Goal: Task Accomplishment & Management: Complete application form

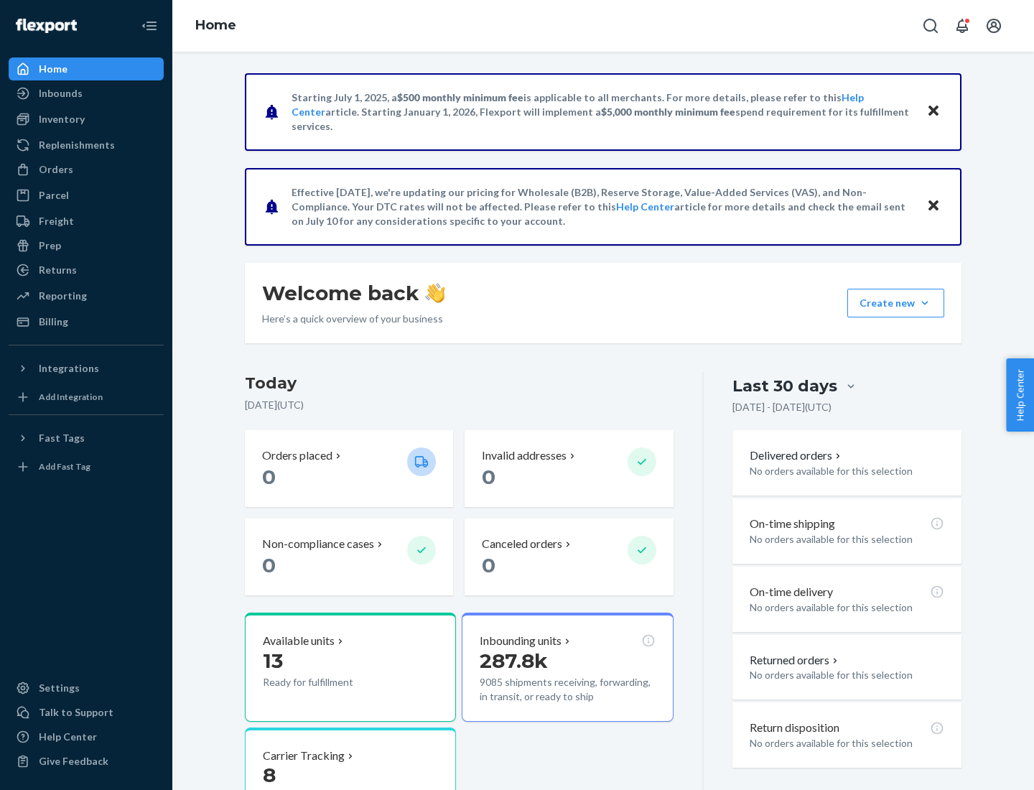
click at [925, 303] on button "Create new Create new inbound Create new order Create new product" at bounding box center [895, 303] width 97 height 29
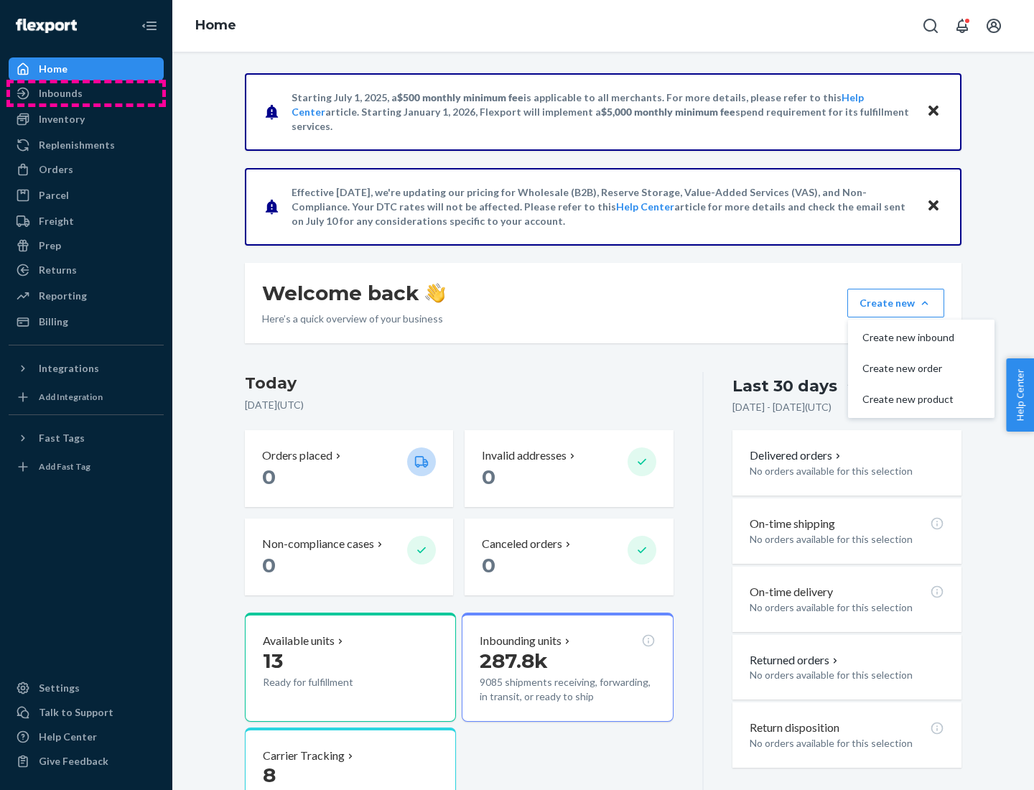
click at [86, 93] on div "Inbounds" at bounding box center [86, 93] width 152 height 20
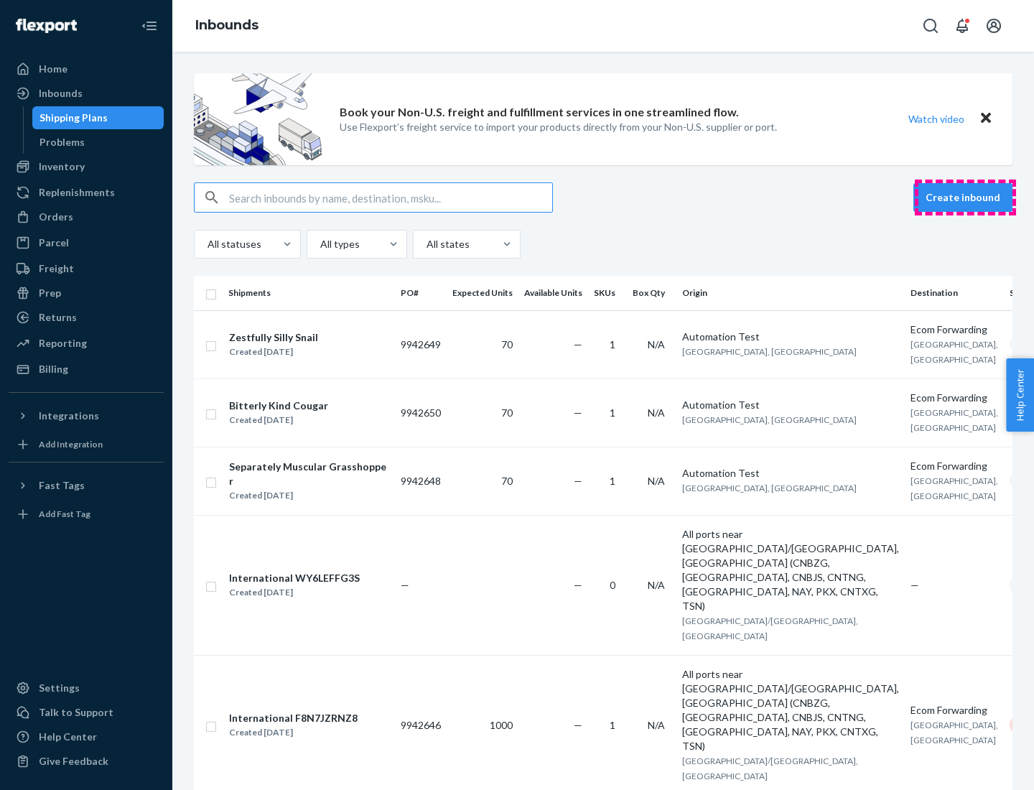
click at [965, 197] on button "Create inbound" at bounding box center [962, 197] width 99 height 29
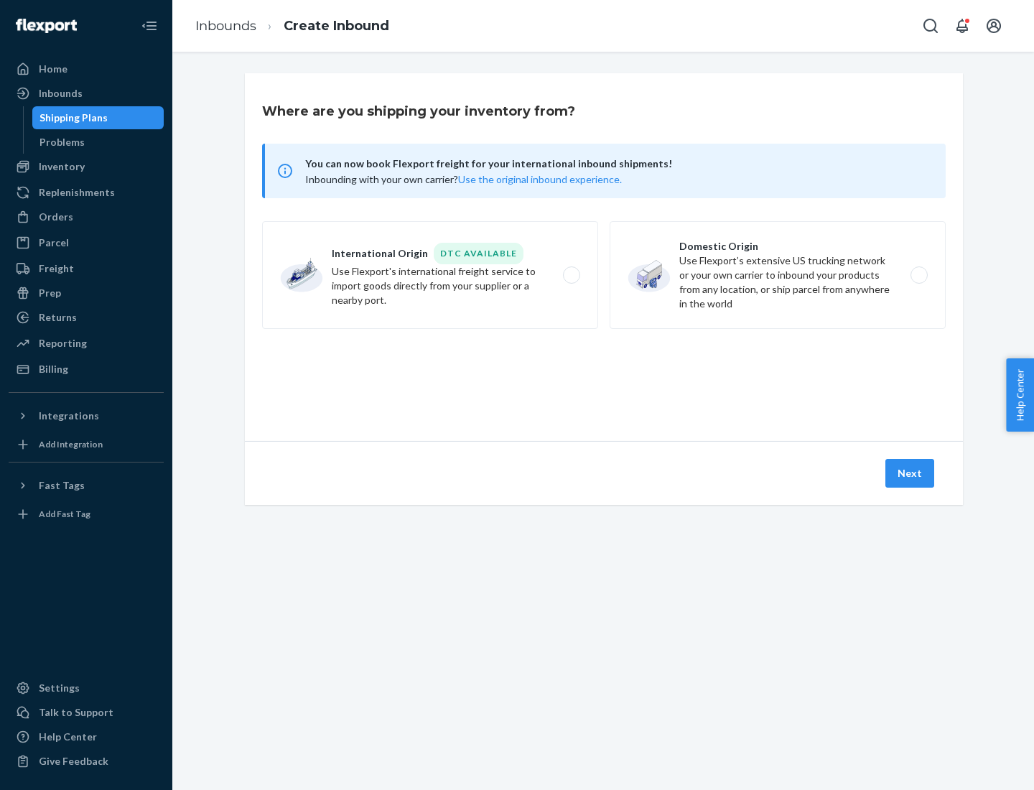
click at [778, 275] on label "Domestic Origin Use Flexport’s extensive US trucking network or your own carrie…" at bounding box center [778, 275] width 336 height 108
click at [918, 275] on input "Domestic Origin Use Flexport’s extensive US trucking network or your own carrie…" at bounding box center [922, 275] width 9 height 9
radio input "true"
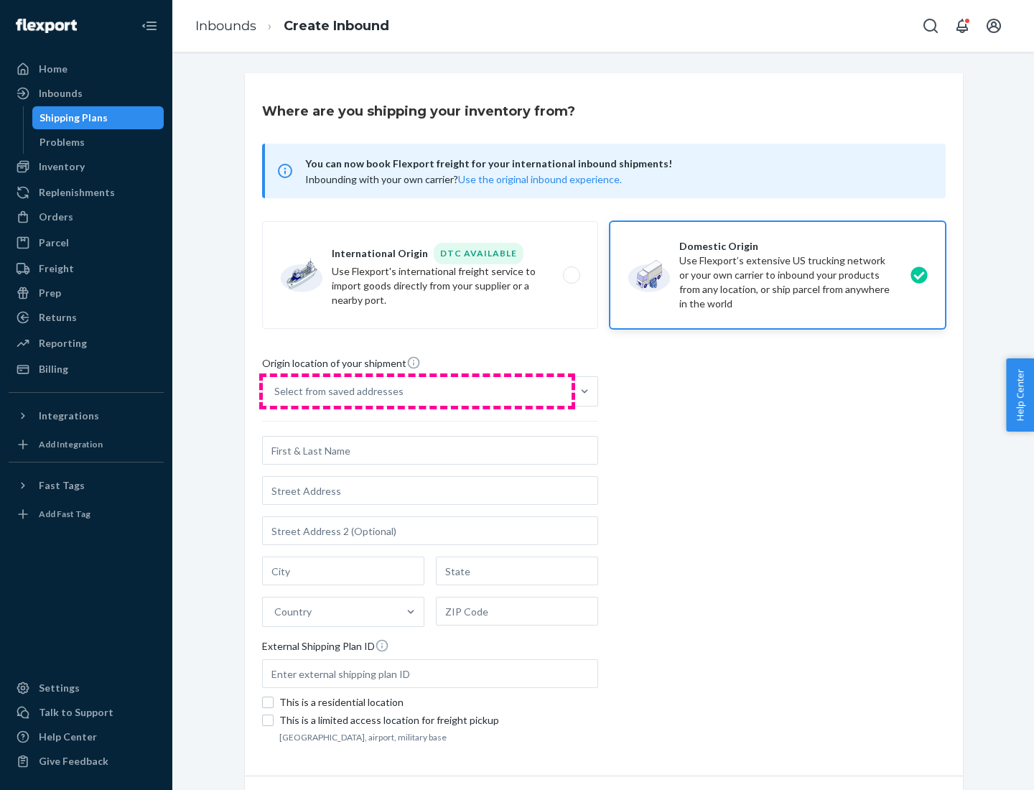
click at [417, 391] on div "Select from saved addresses" at bounding box center [417, 391] width 309 height 29
click at [276, 391] on input "Select from saved addresses" at bounding box center [274, 391] width 1 height 14
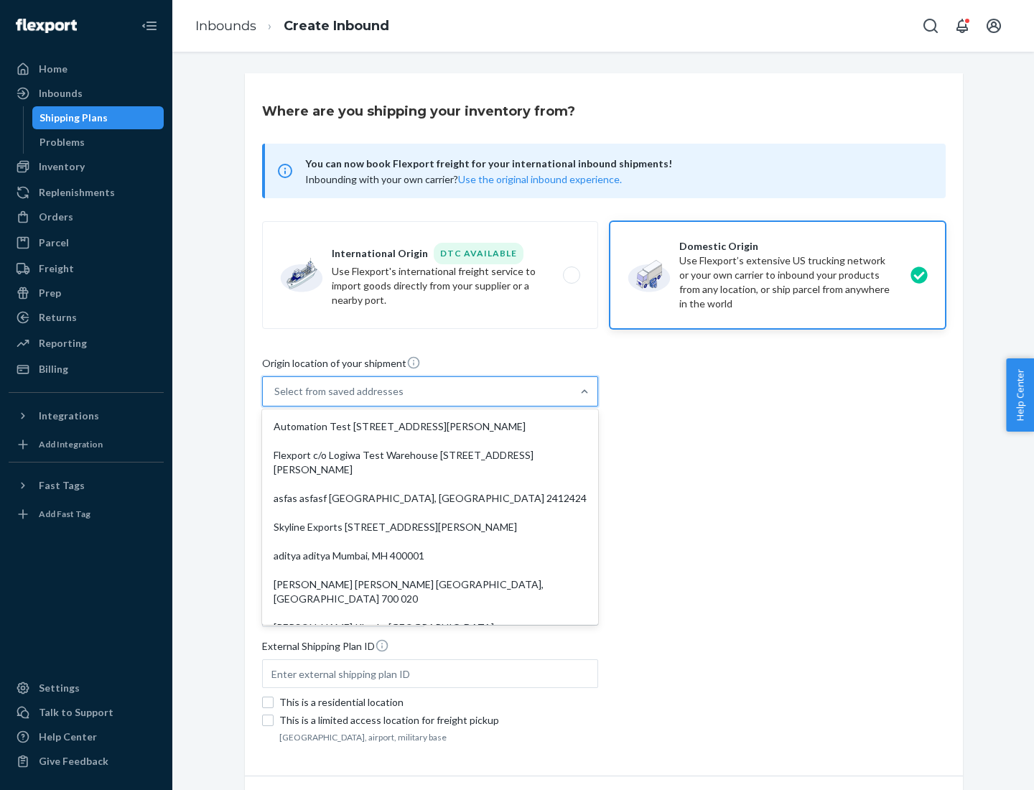
scroll to position [6, 0]
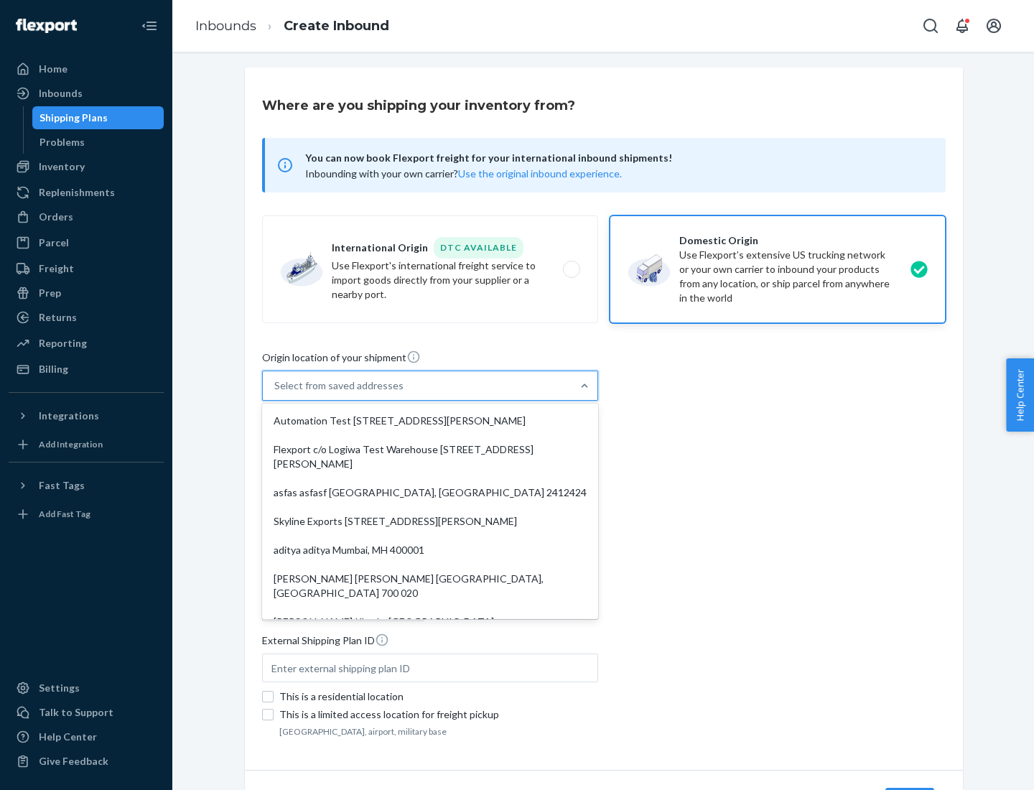
click at [430, 421] on div "Automation Test [STREET_ADDRESS][PERSON_NAME]" at bounding box center [430, 420] width 330 height 29
click at [276, 393] on input "option Automation Test [STREET_ADDRESS][PERSON_NAME]. 9 results available. Use …" at bounding box center [274, 385] width 1 height 14
type input "Automation Test"
type input "9th Floor"
type input "[GEOGRAPHIC_DATA]"
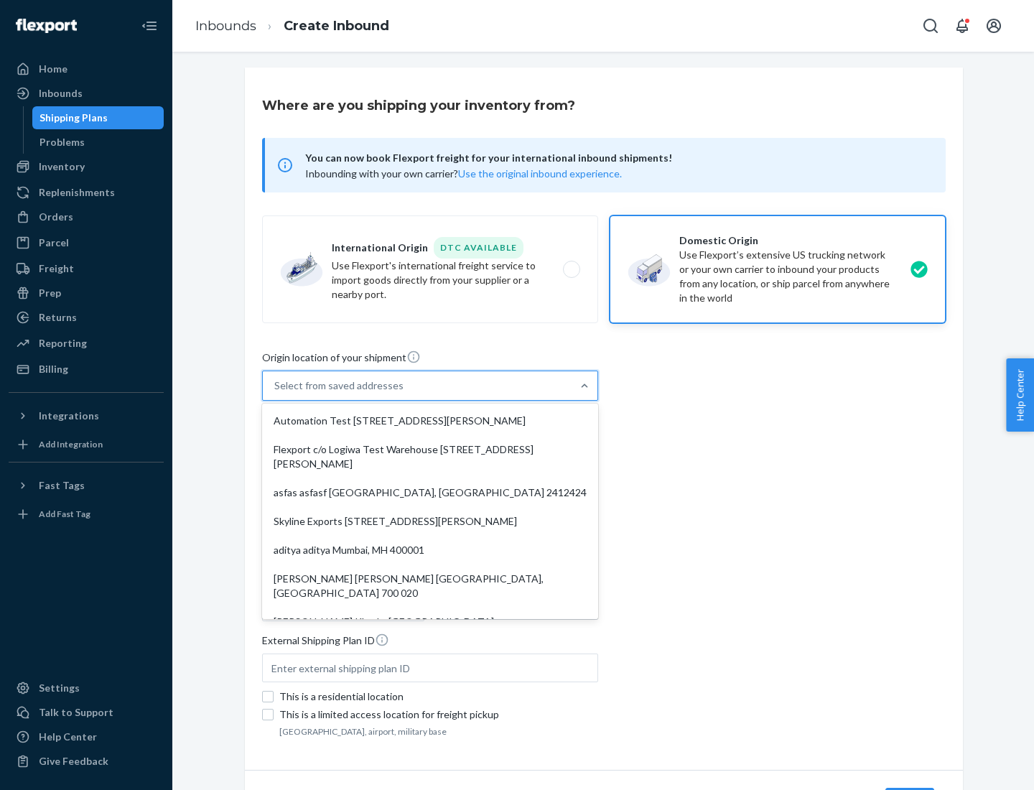
type input "CA"
type input "94104"
type input "[STREET_ADDRESS][PERSON_NAME]"
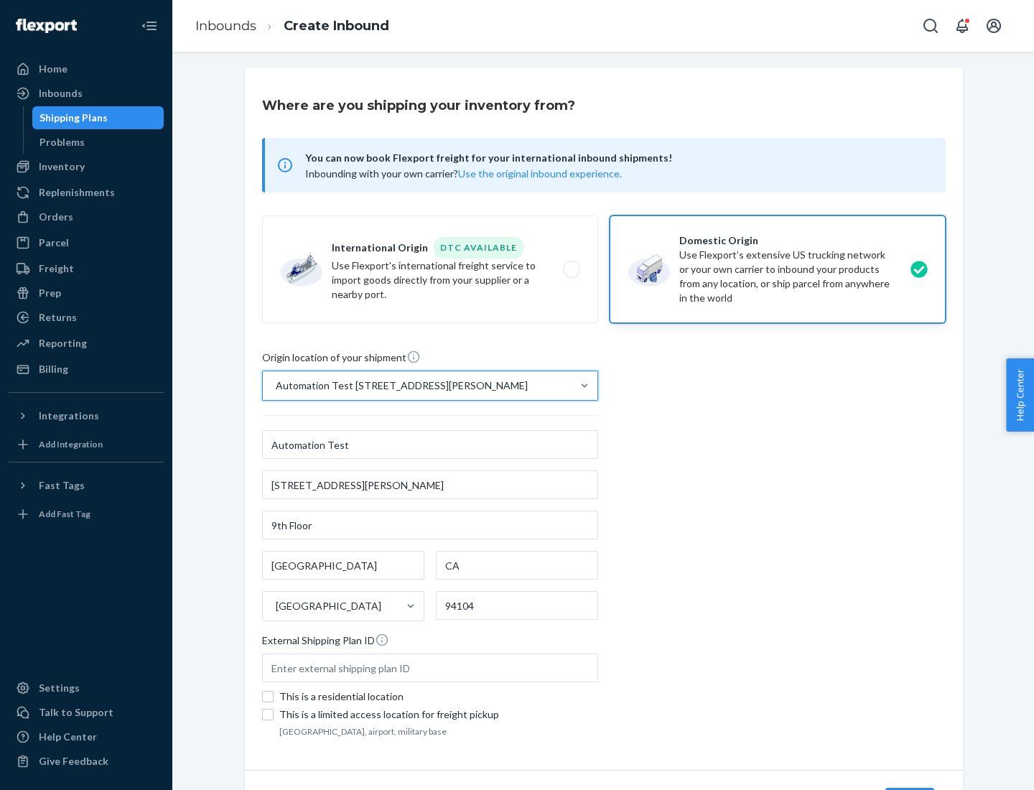
scroll to position [84, 0]
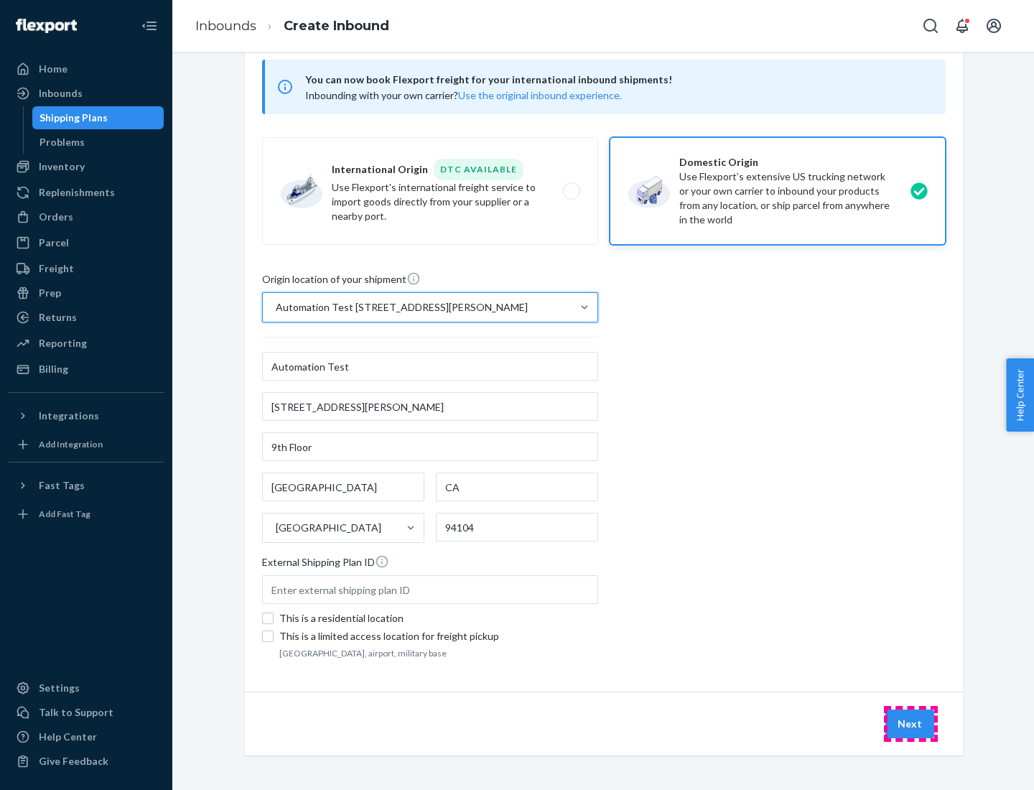
click at [911, 724] on button "Next" at bounding box center [909, 723] width 49 height 29
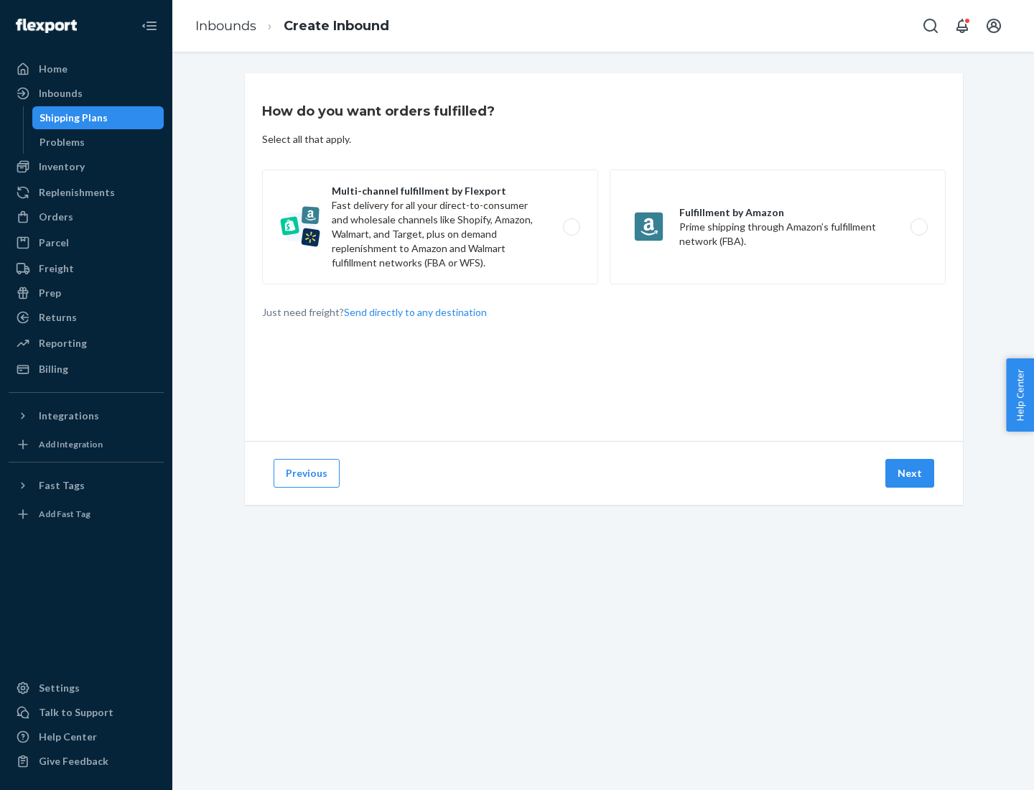
click at [430, 227] on label "Multi-channel fulfillment by Flexport Fast delivery for all your direct-to-cons…" at bounding box center [430, 226] width 336 height 115
click at [571, 227] on input "Multi-channel fulfillment by Flexport Fast delivery for all your direct-to-cons…" at bounding box center [575, 227] width 9 height 9
radio input "true"
click at [911, 473] on button "Next" at bounding box center [909, 473] width 49 height 29
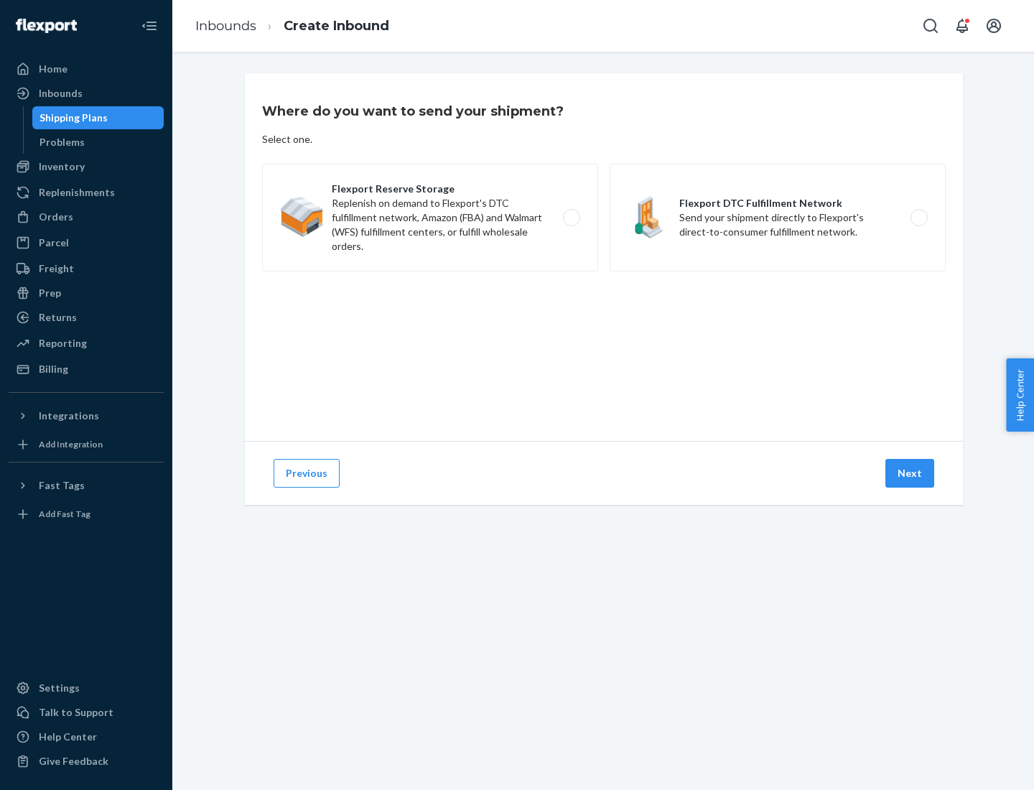
click at [778, 218] on label "Flexport DTC Fulfillment Network Send your shipment directly to Flexport's dire…" at bounding box center [778, 218] width 336 height 108
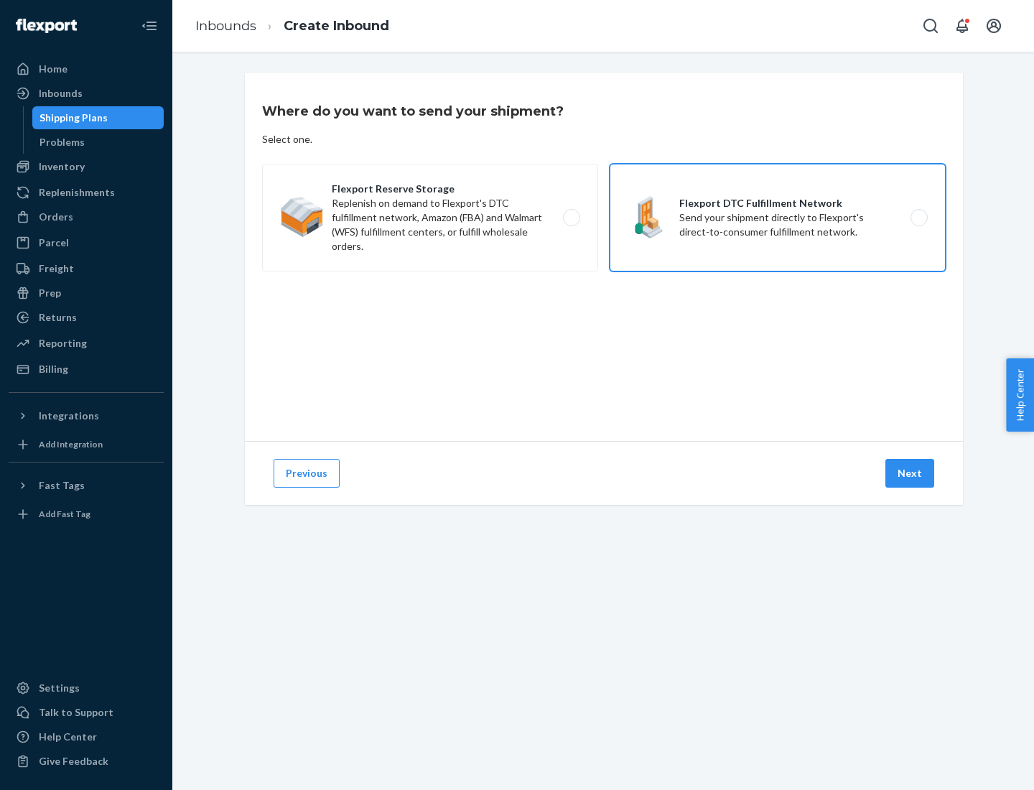
click at [918, 218] on input "Flexport DTC Fulfillment Network Send your shipment directly to Flexport's dire…" at bounding box center [922, 217] width 9 height 9
radio input "true"
click at [911, 473] on button "Next" at bounding box center [909, 473] width 49 height 29
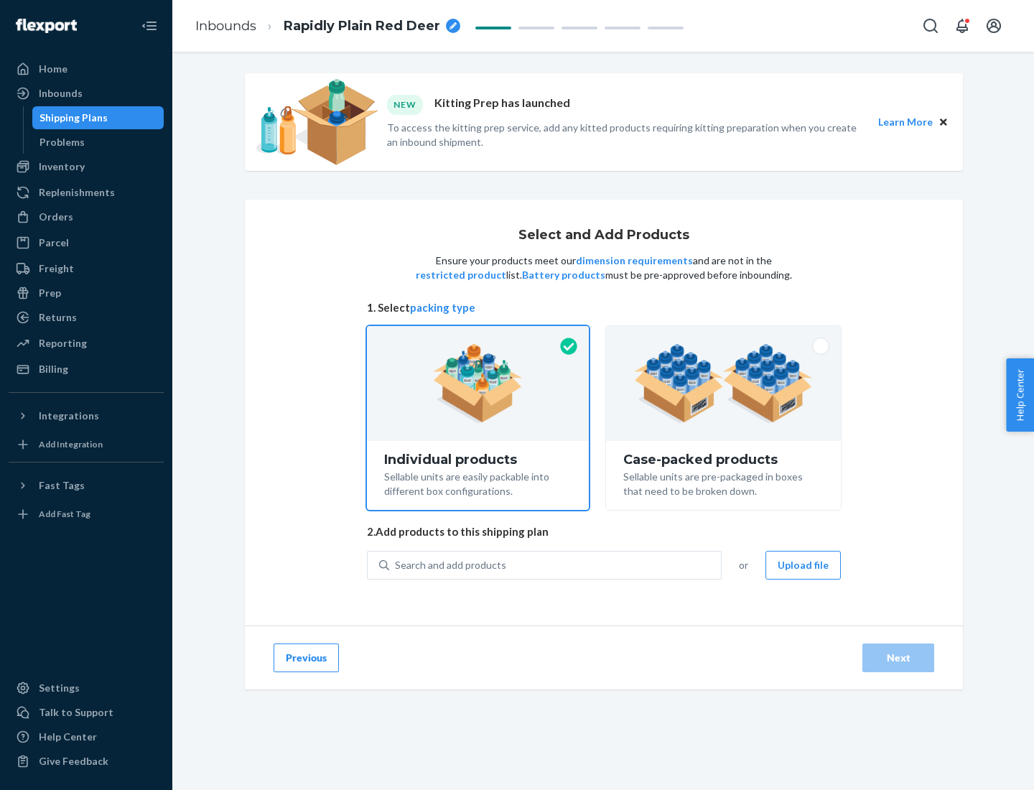
click at [724, 383] on img at bounding box center [723, 383] width 179 height 79
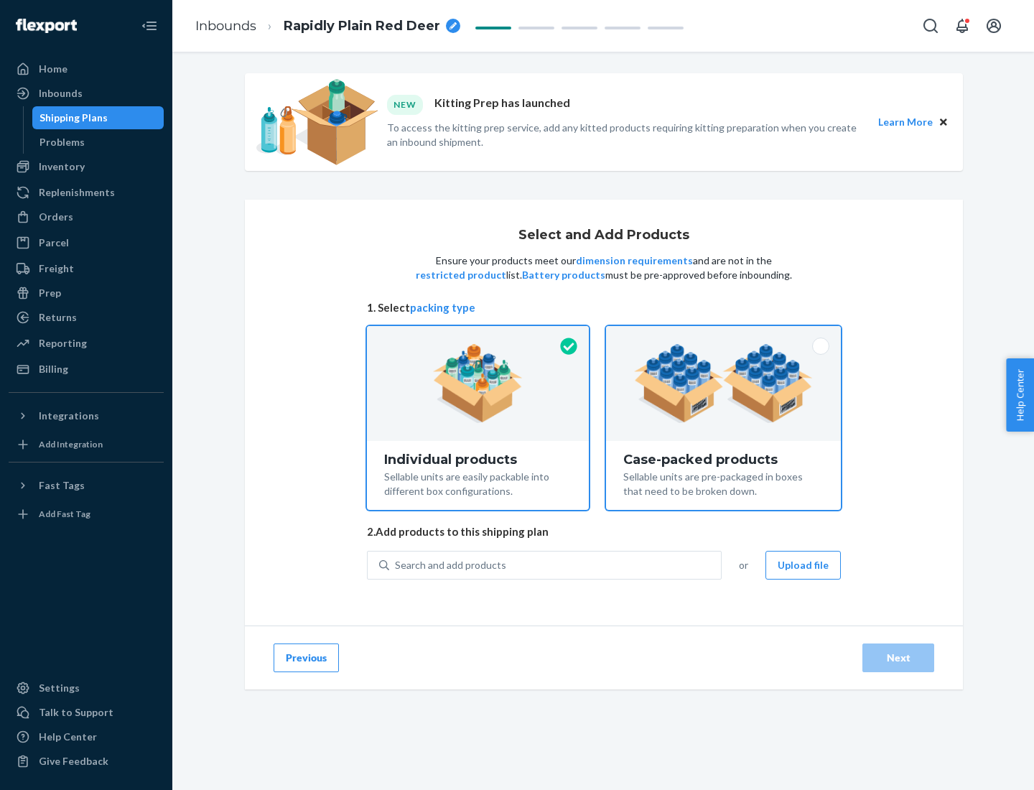
click at [724, 335] on input "Case-packed products Sellable units are pre-packaged in boxes that need to be b…" at bounding box center [723, 330] width 9 height 9
radio input "true"
radio input "false"
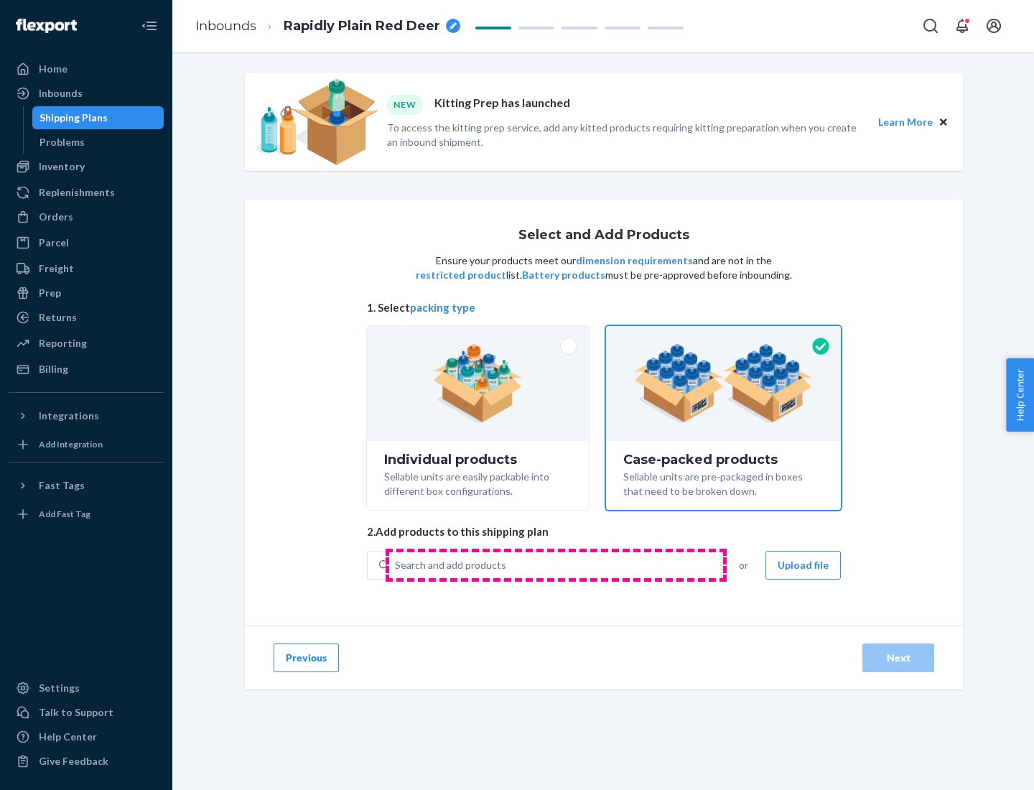
click at [556, 564] on div "Search and add products" at bounding box center [555, 565] width 332 height 26
click at [396, 564] on input "Search and add products" at bounding box center [395, 565] width 1 height 14
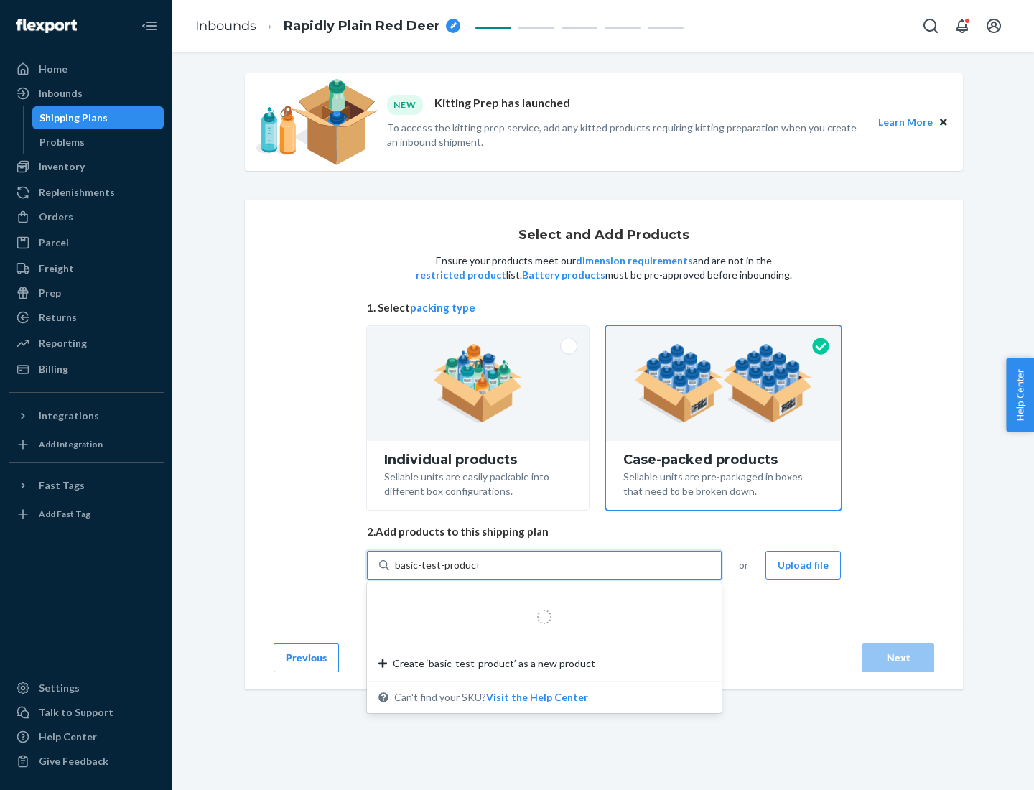
type input "basic-test-product-1"
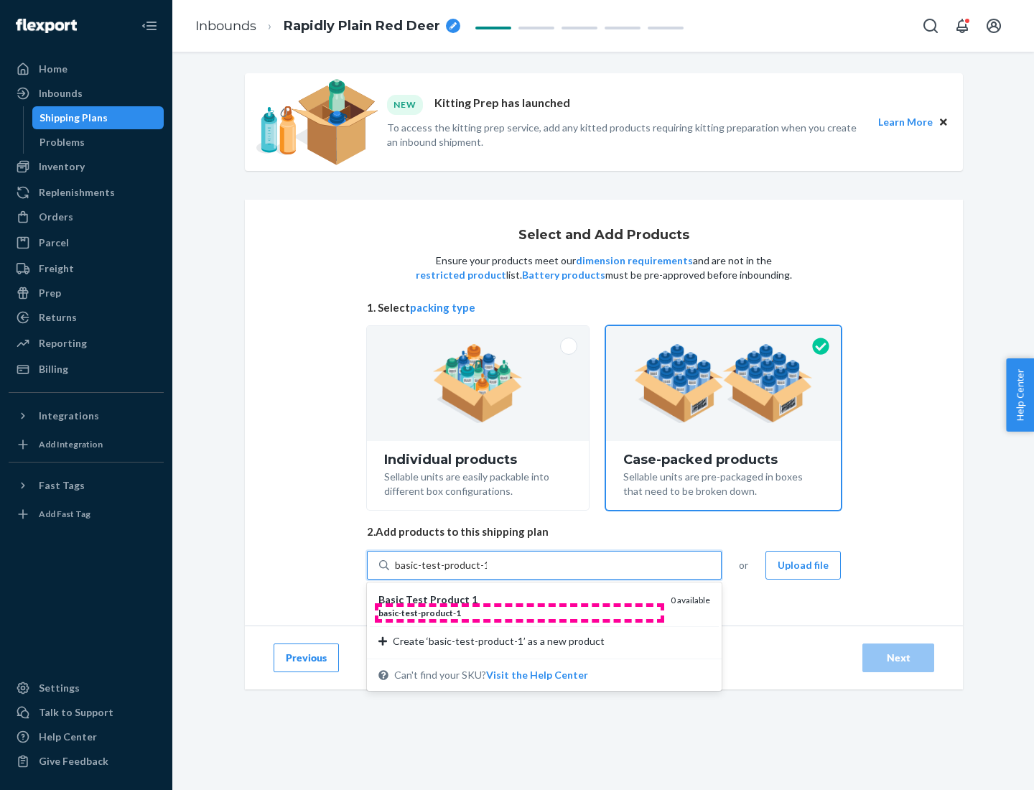
click at [519, 613] on div "basic - test - product - 1" at bounding box center [518, 613] width 281 height 12
click at [487, 572] on input "basic-test-product-1" at bounding box center [441, 565] width 92 height 14
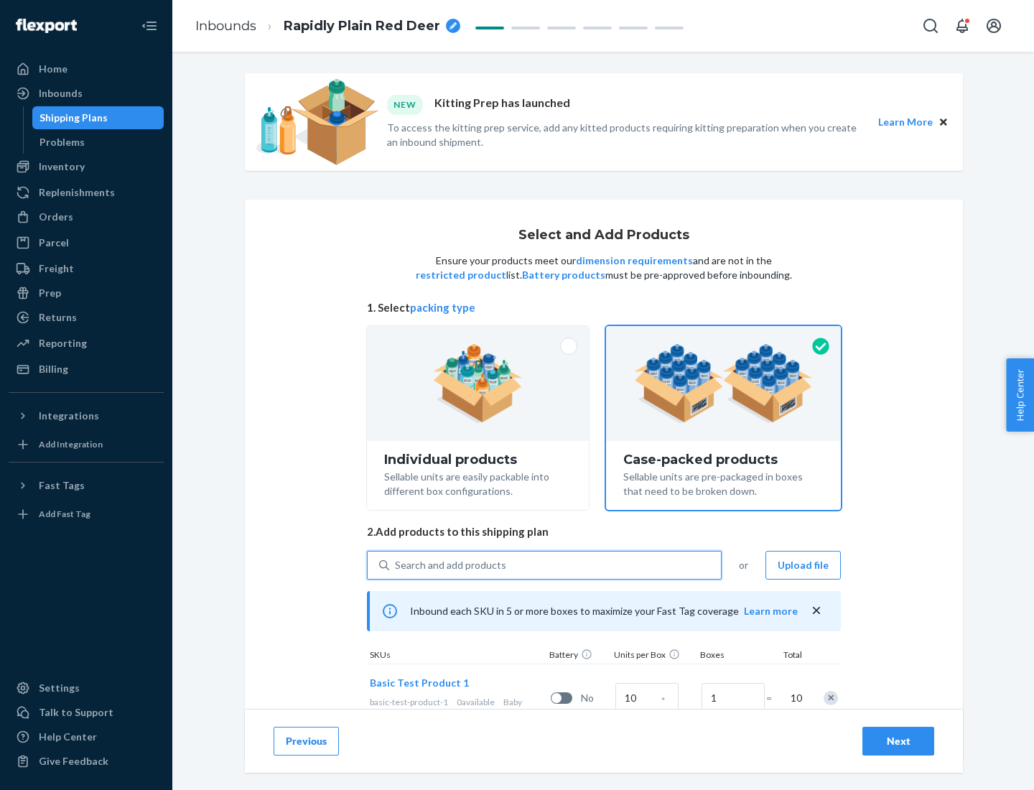
scroll to position [52, 0]
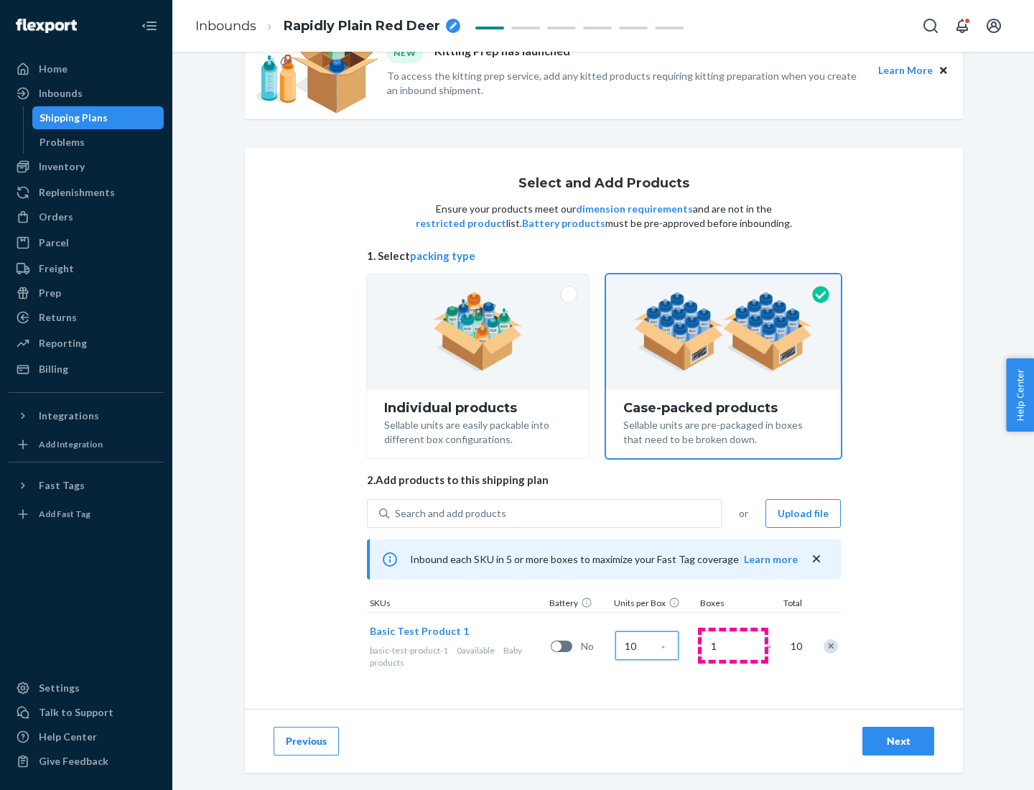
type input "10"
type input "7"
click at [898, 741] on div "Next" at bounding box center [898, 741] width 47 height 14
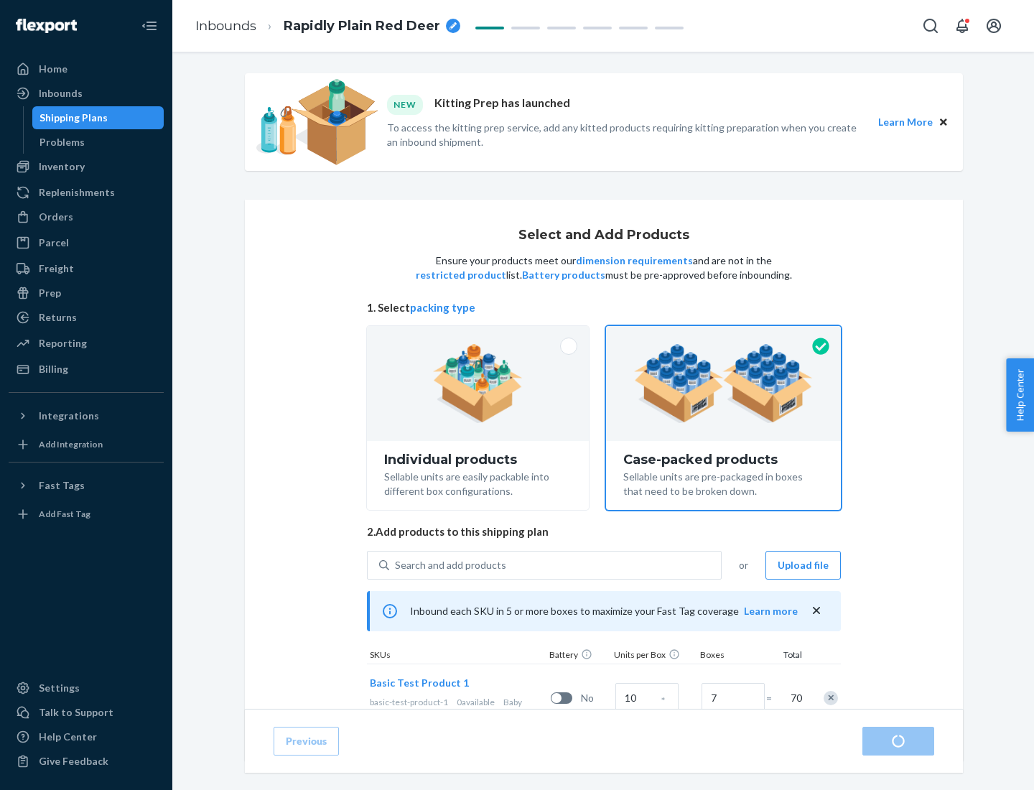
radio input "true"
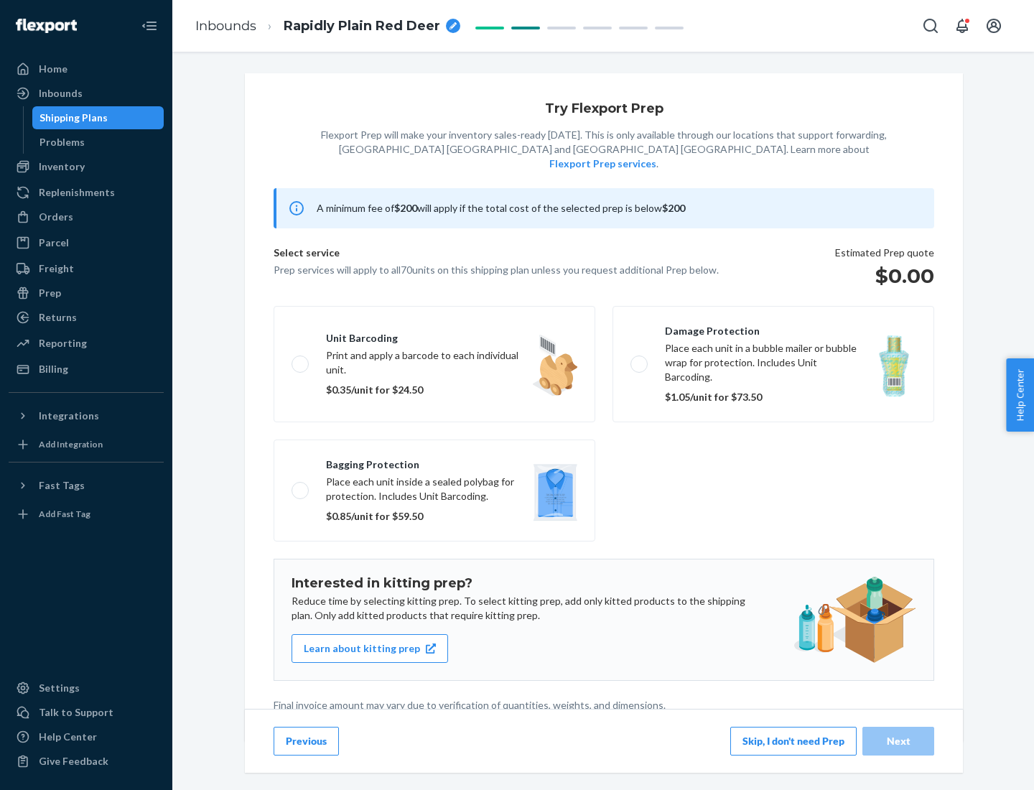
scroll to position [4, 0]
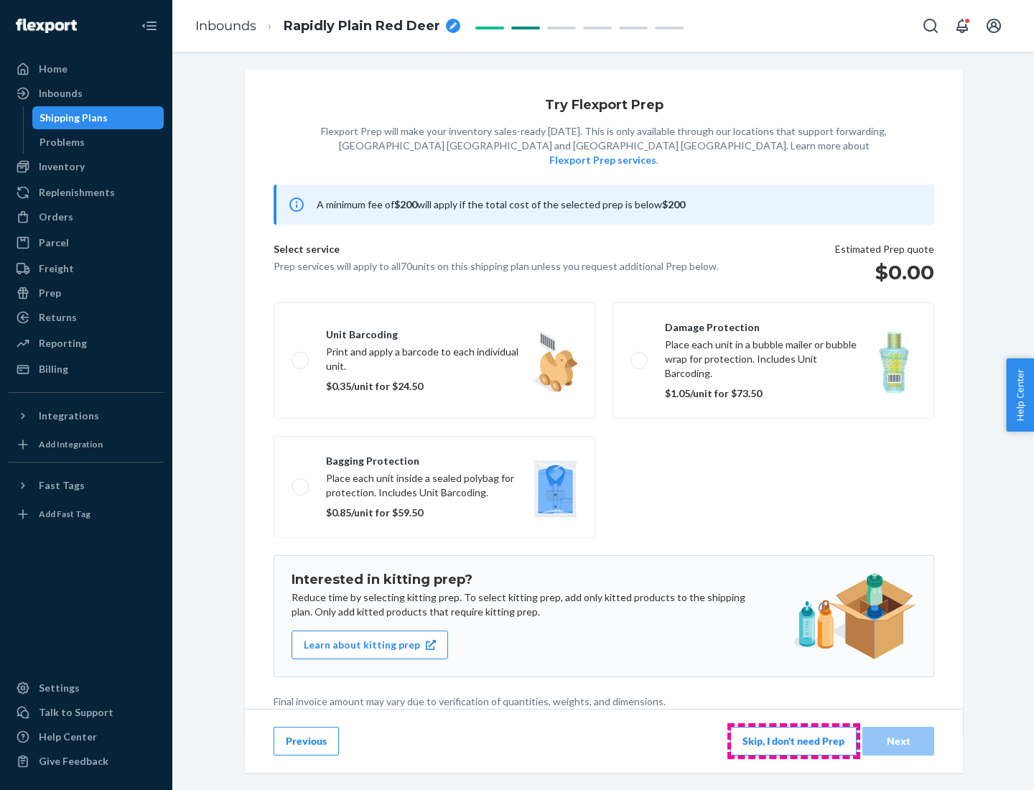
click at [793, 740] on button "Skip, I don't need Prep" at bounding box center [793, 741] width 126 height 29
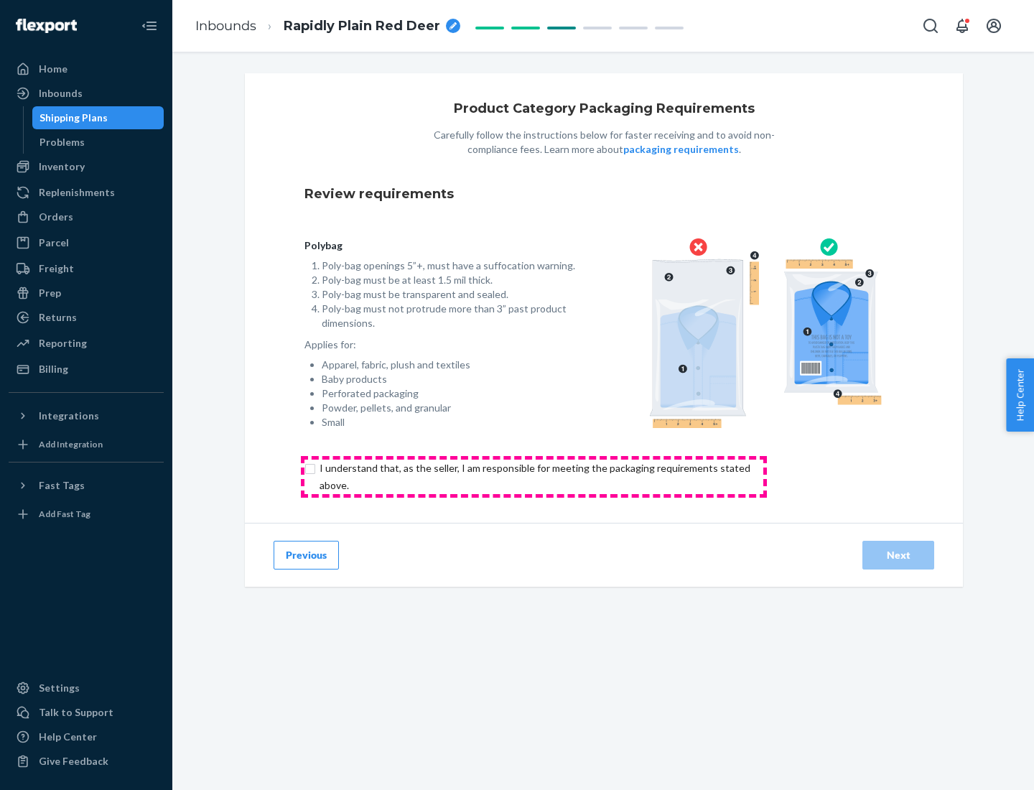
click at [534, 476] on input "checkbox" at bounding box center [543, 477] width 478 height 34
checkbox input "true"
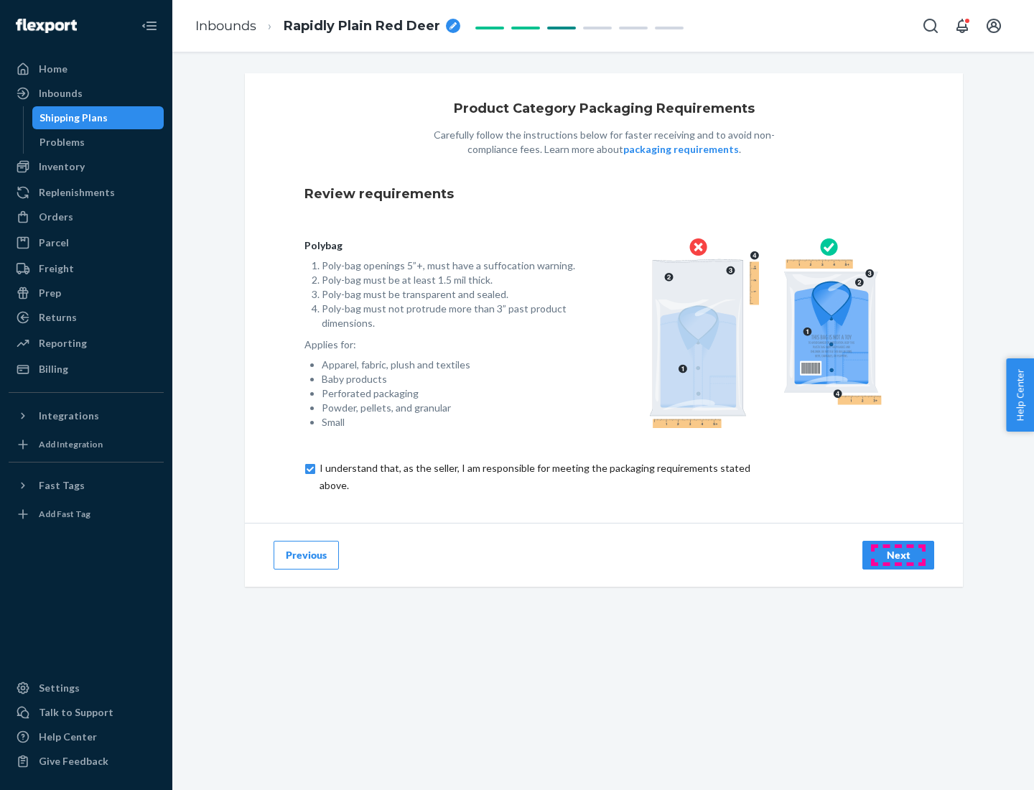
click at [898, 554] on div "Next" at bounding box center [898, 555] width 47 height 14
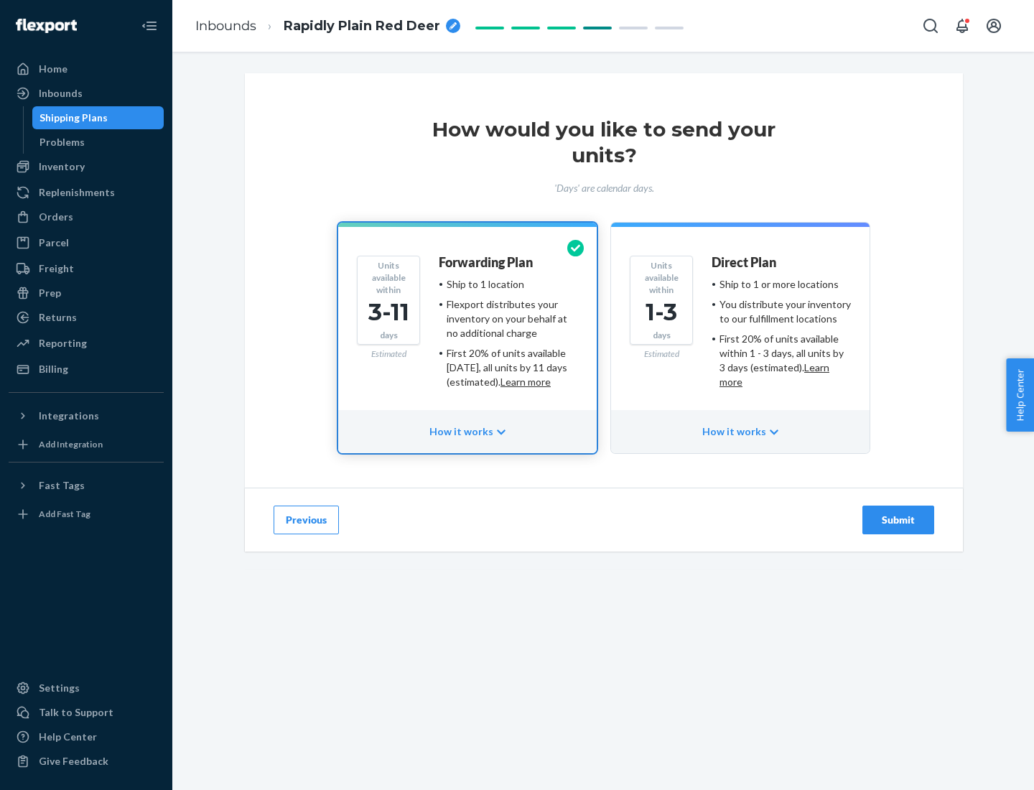
click at [740, 327] on ul "Ship to 1 or more locations You distribute your inventory to our fulfillment lo…" at bounding box center [781, 333] width 139 height 112
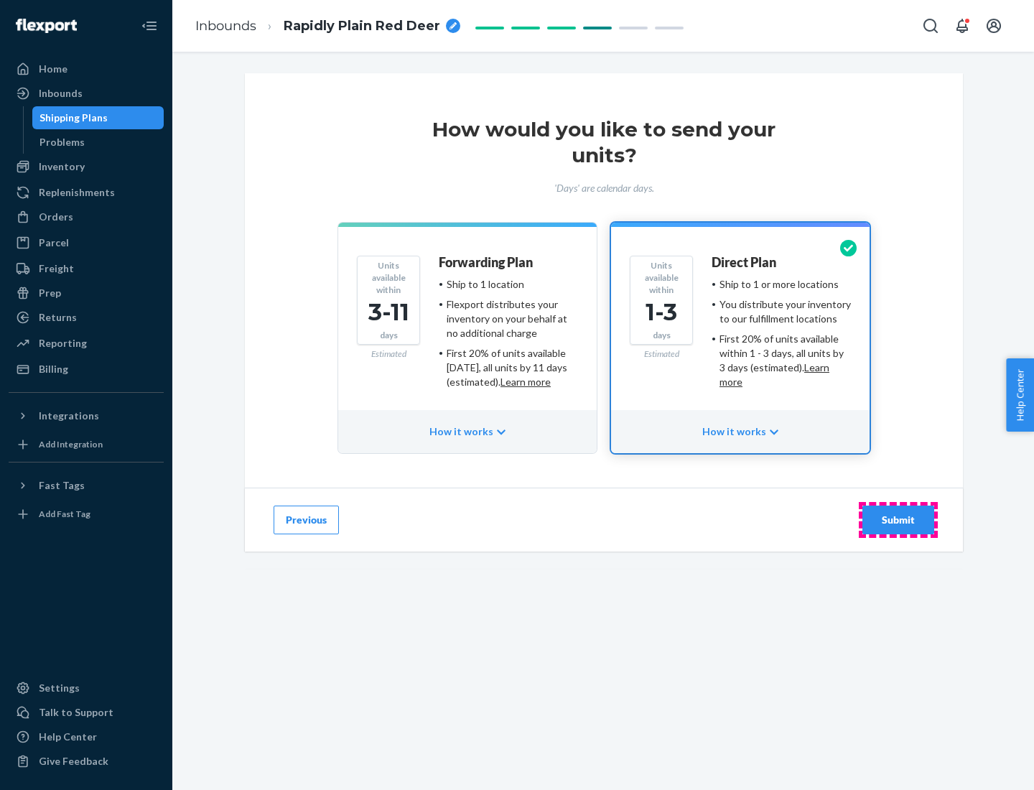
click at [898, 520] on div "Submit" at bounding box center [898, 520] width 47 height 14
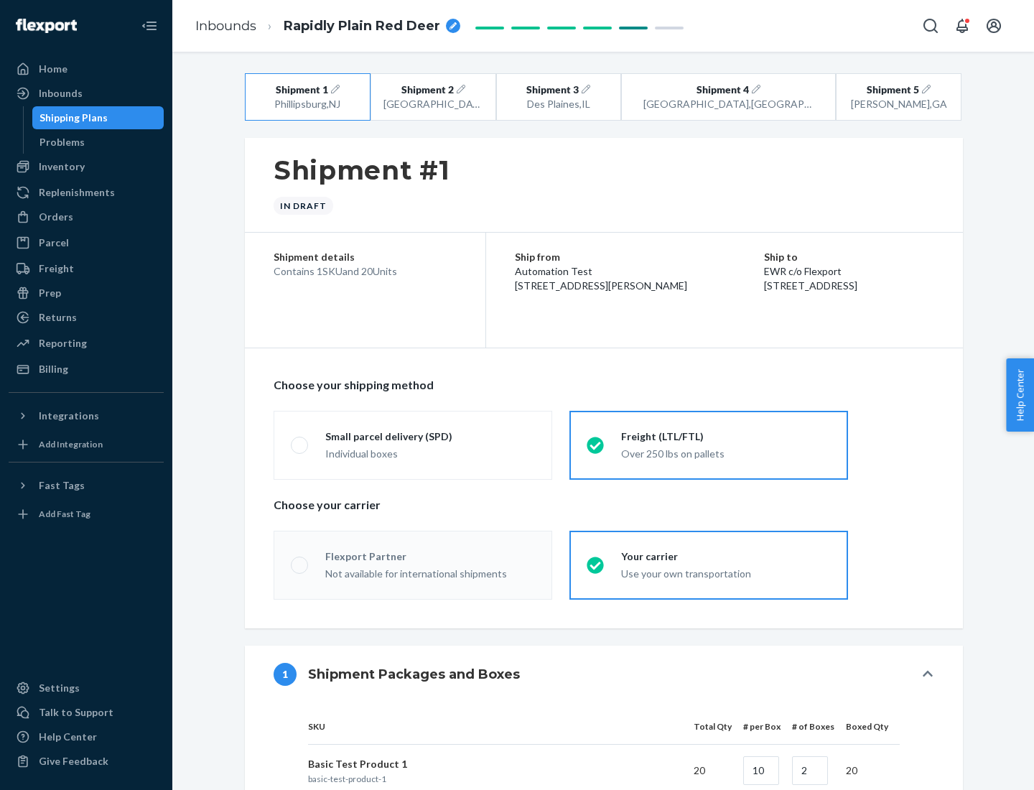
radio input "true"
radio input "false"
radio input "true"
radio input "false"
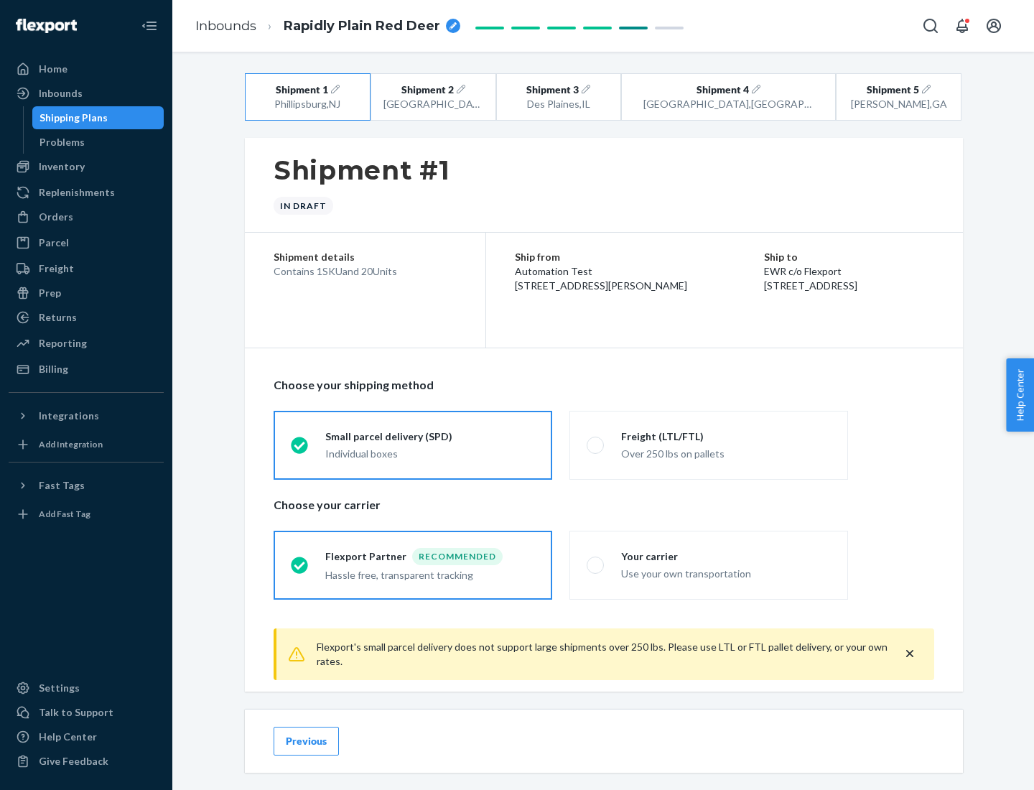
scroll to position [16, 0]
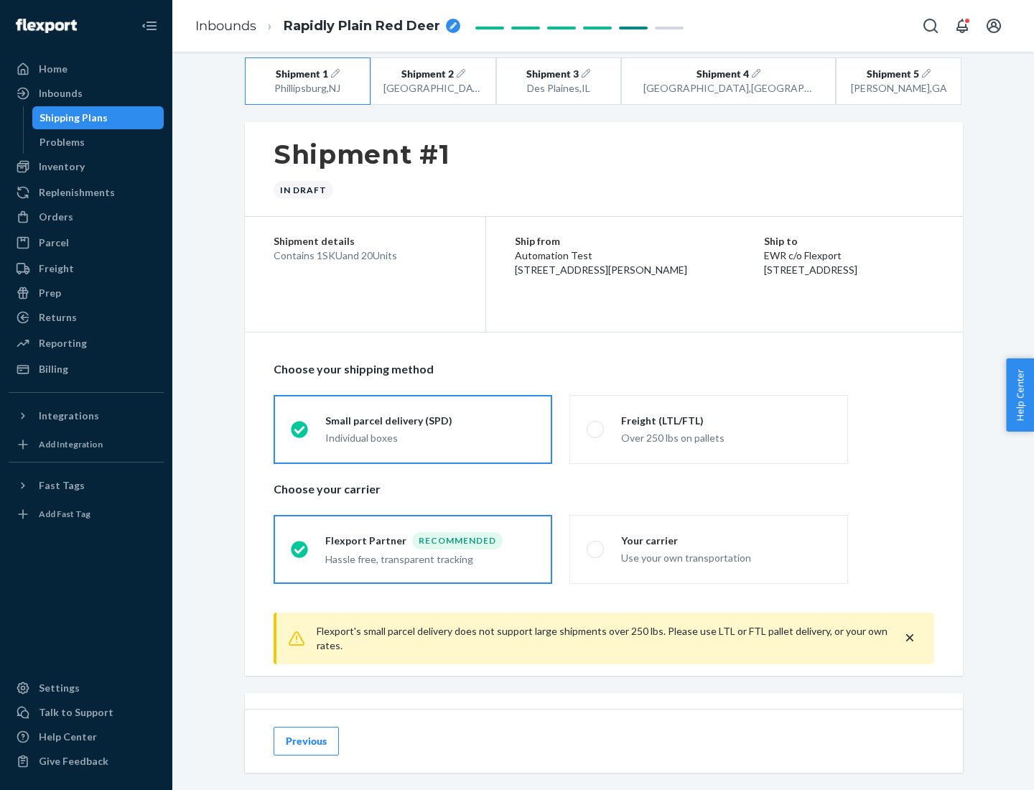
click at [726, 420] on div "Freight (LTL/FTL)" at bounding box center [726, 421] width 210 height 14
click at [596, 424] on input "Freight (LTL/FTL) Over 250 lbs on pallets" at bounding box center [591, 428] width 9 height 9
radio input "true"
radio input "false"
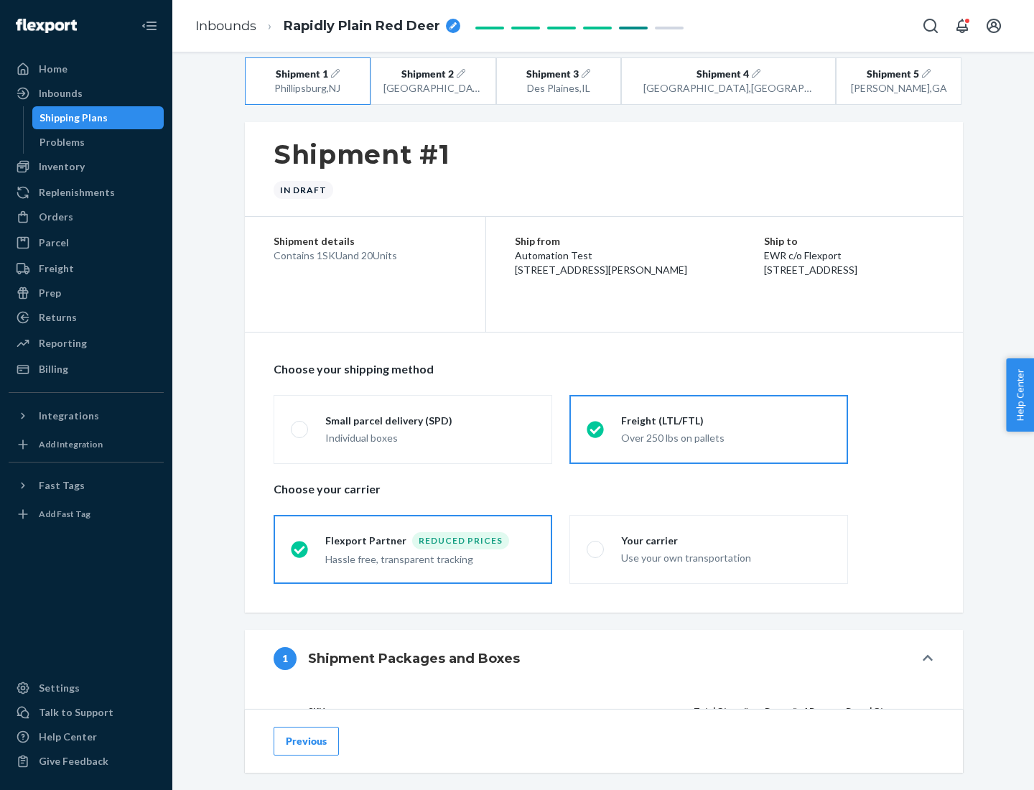
scroll to position [136, 0]
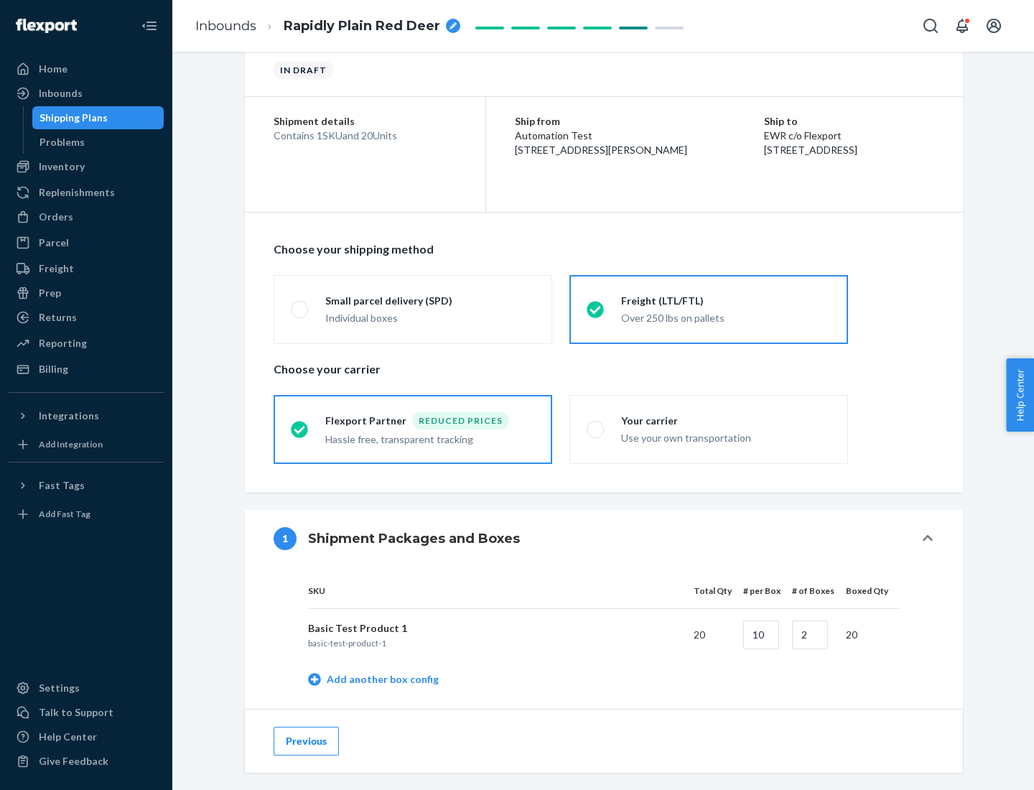
click at [726, 420] on div "Your carrier" at bounding box center [726, 421] width 210 height 14
click at [596, 424] on input "Your carrier Use your own transportation" at bounding box center [591, 428] width 9 height 9
radio input "true"
radio input "false"
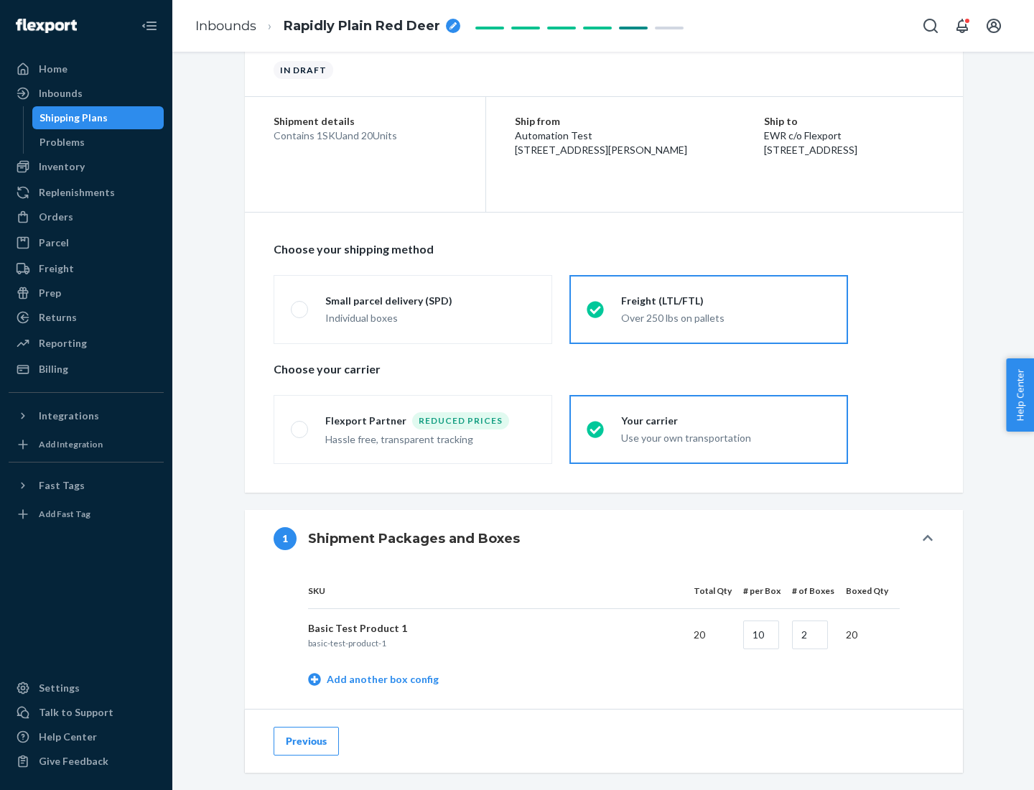
scroll to position [454, 0]
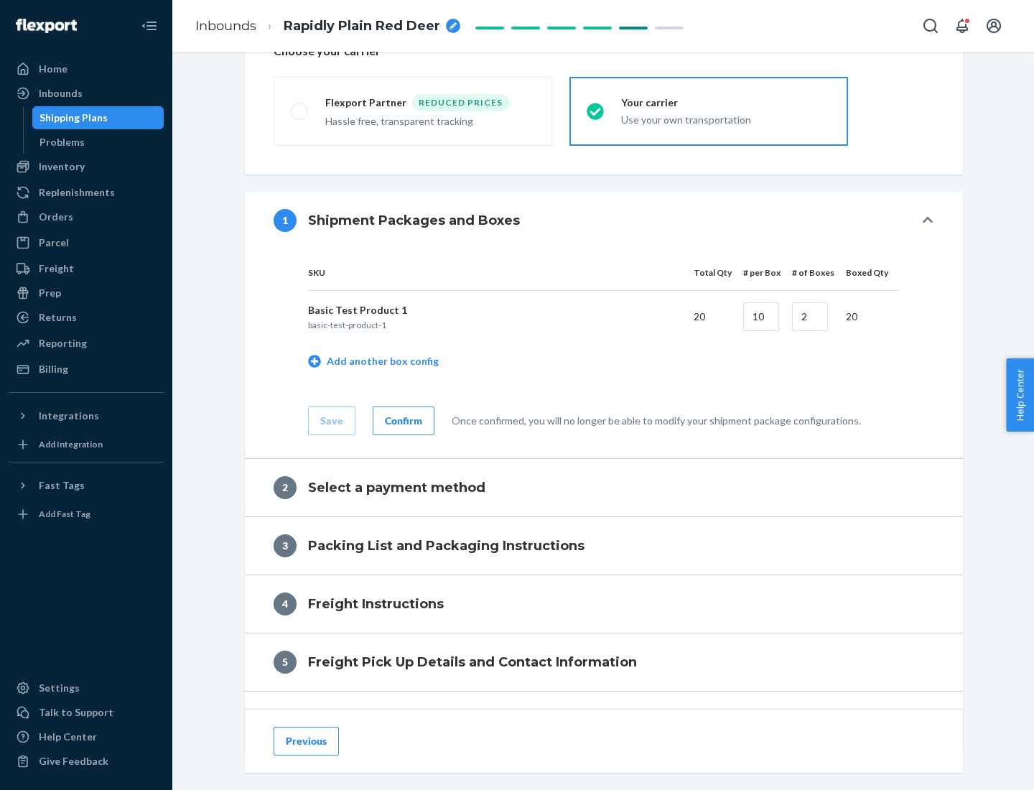
click at [401, 420] on div "Confirm" at bounding box center [403, 421] width 37 height 14
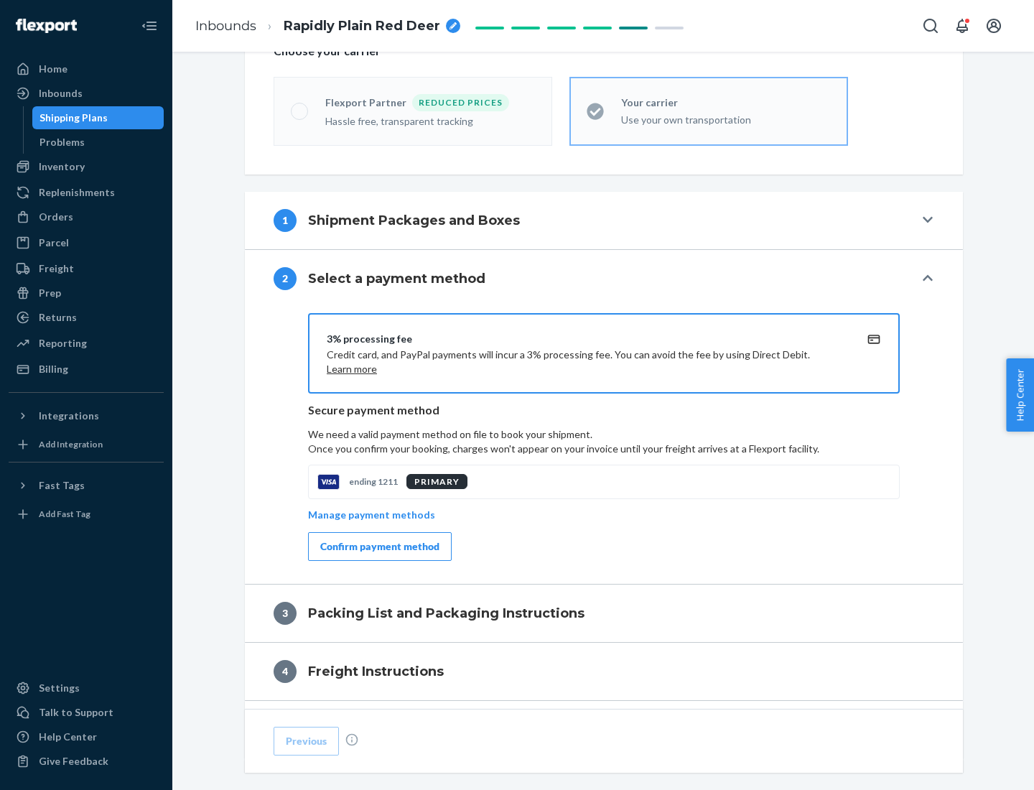
scroll to position [579, 0]
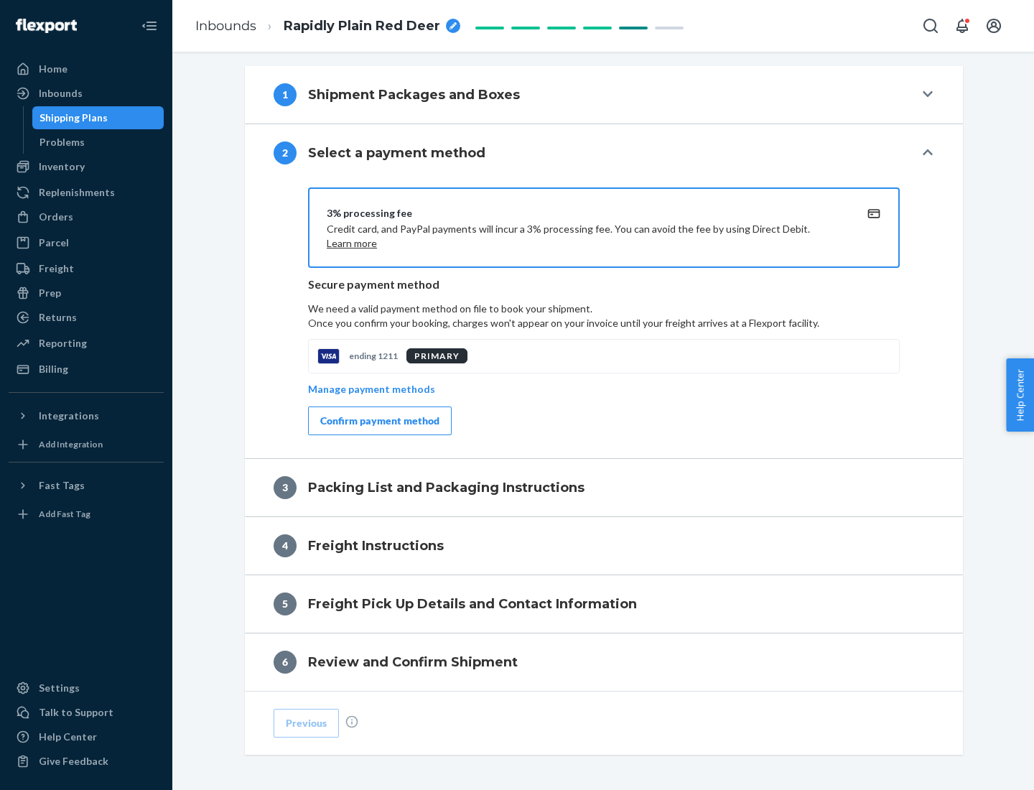
click at [378, 421] on div "Confirm payment method" at bounding box center [379, 421] width 119 height 14
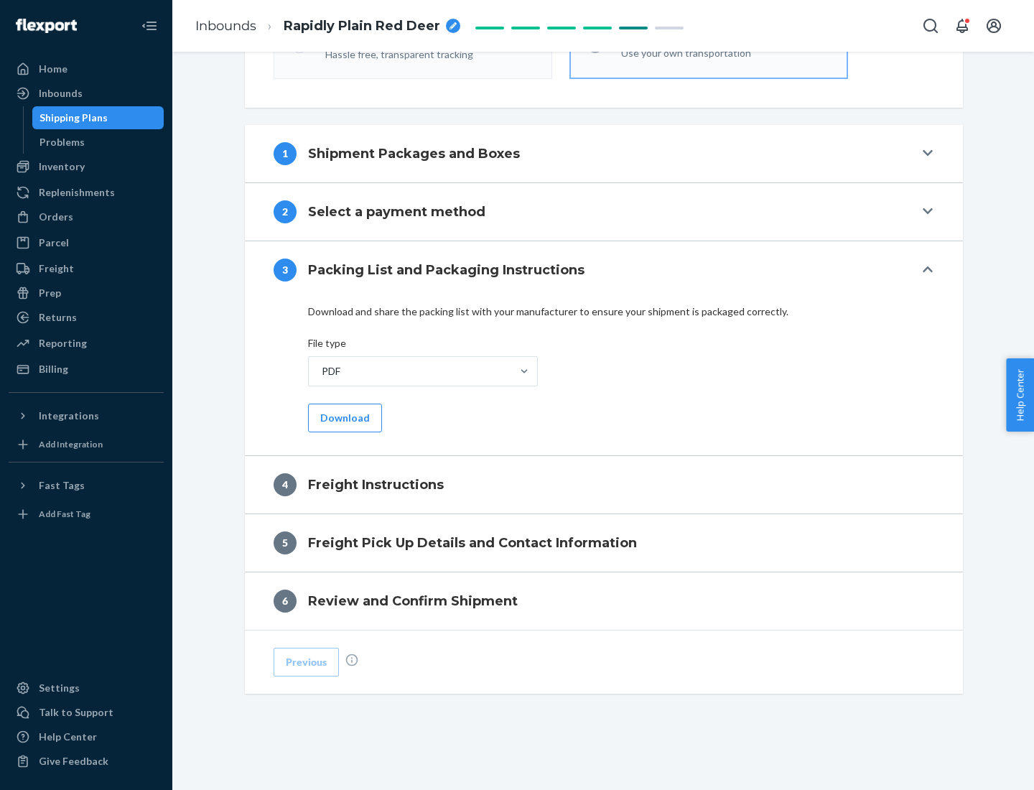
scroll to position [518, 0]
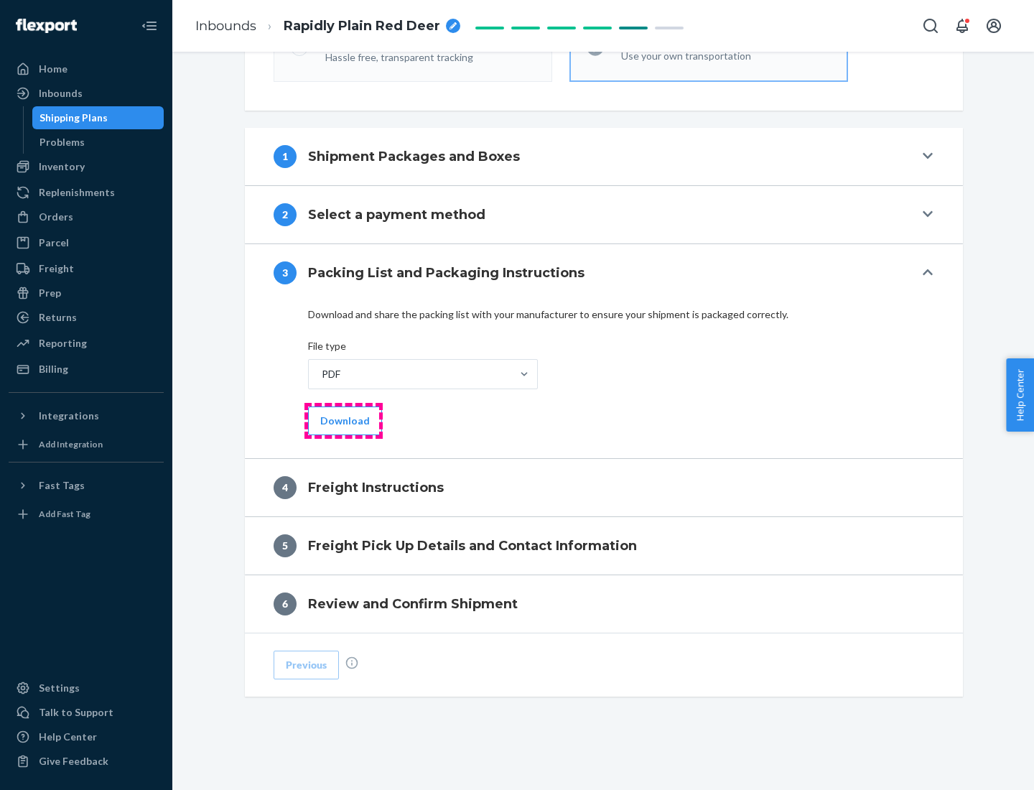
click at [343, 420] on button "Download" at bounding box center [345, 420] width 74 height 29
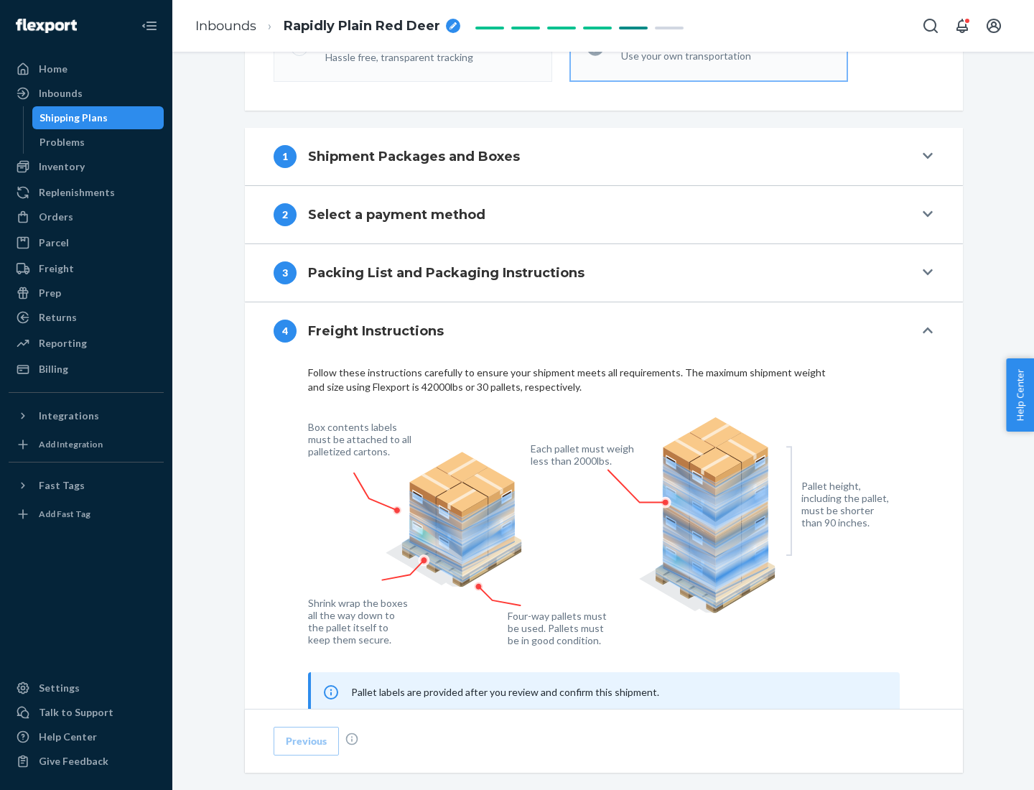
scroll to position [868, 0]
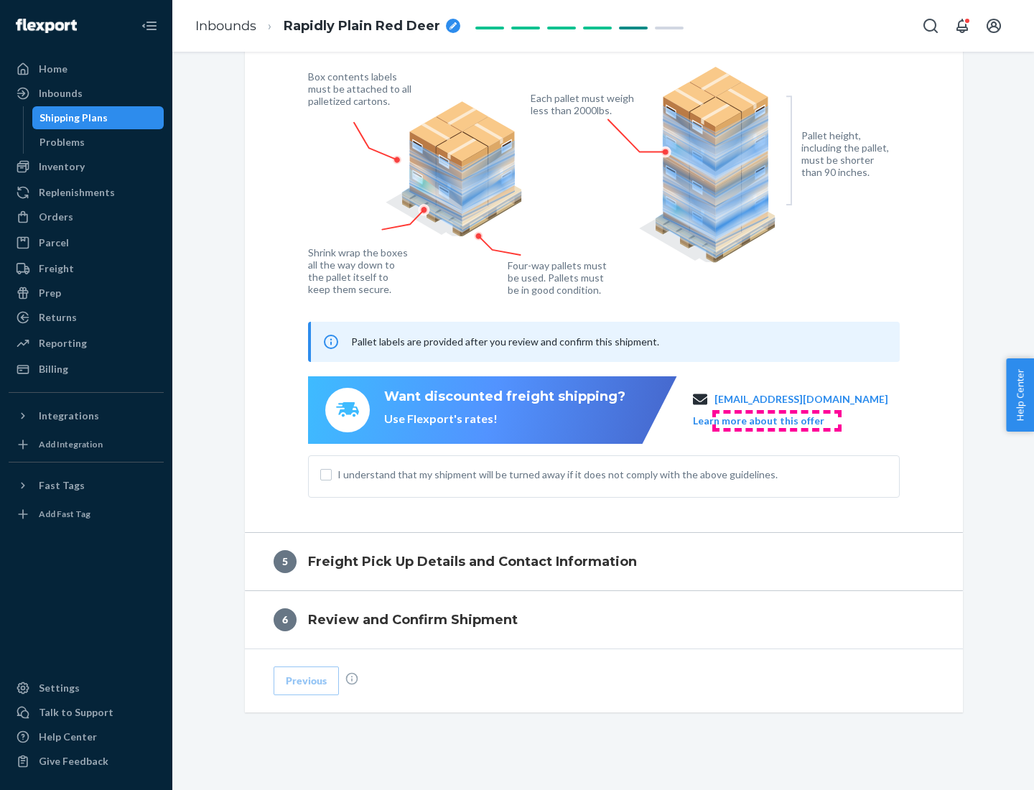
click at [776, 420] on button "Learn more about this offer" at bounding box center [758, 421] width 131 height 14
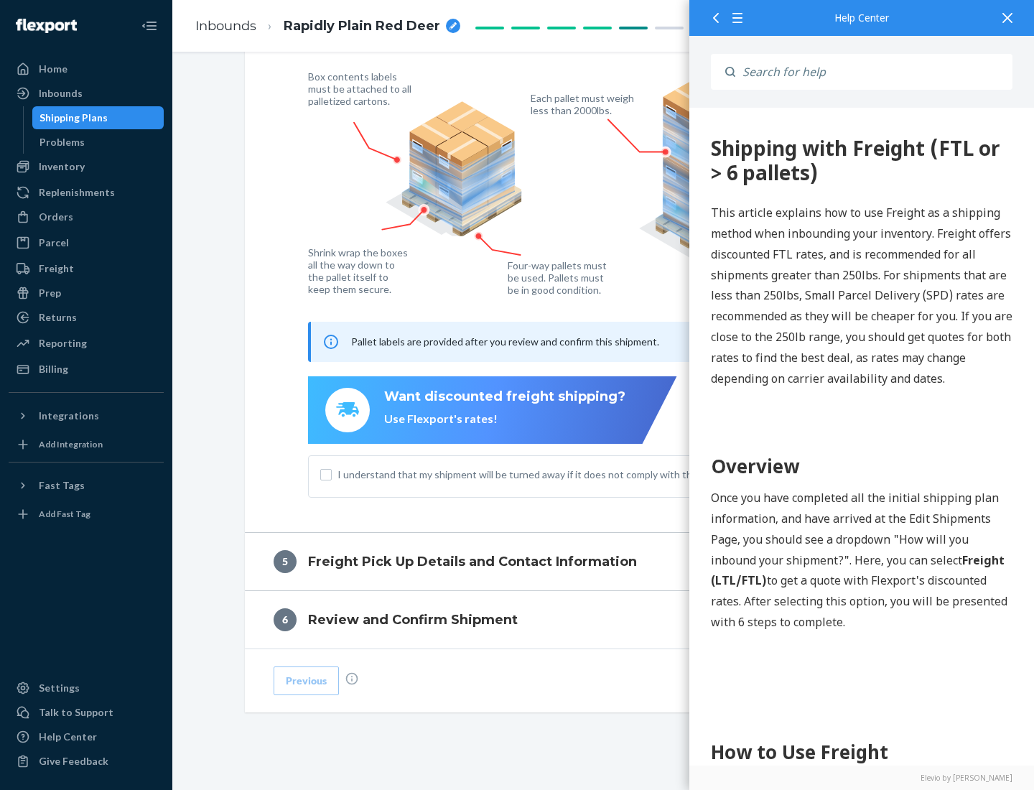
scroll to position [0, 0]
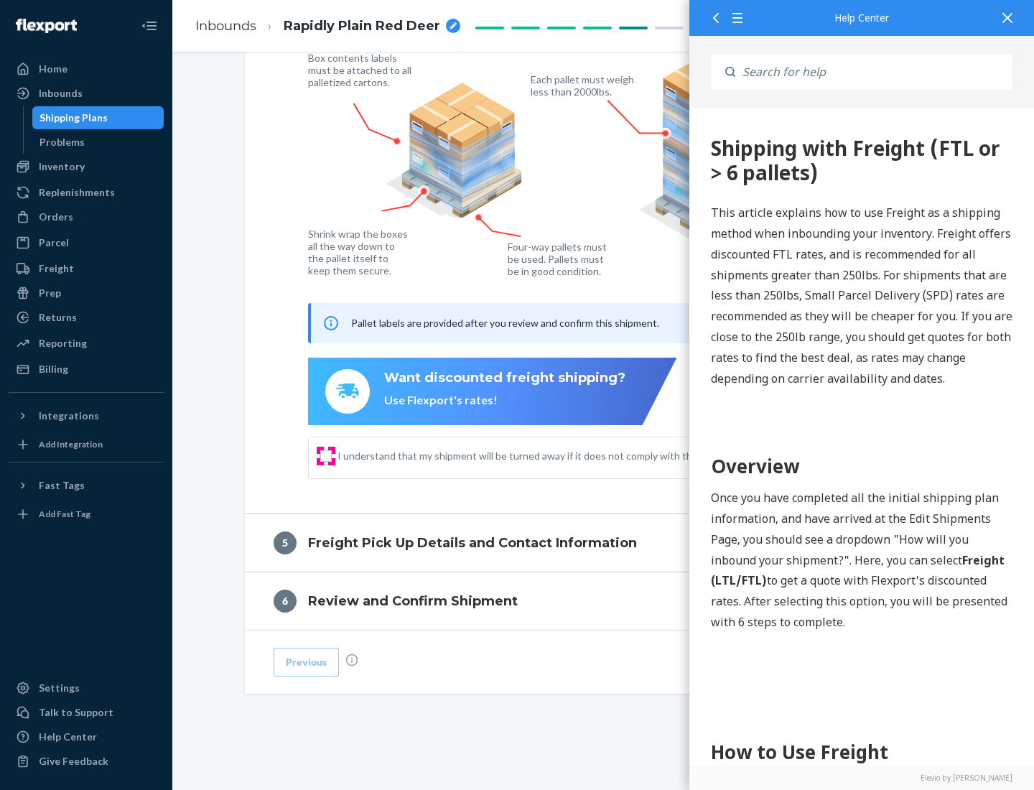
click at [326, 455] on input "I understand that my shipment will be turned away if it does not comply with th…" at bounding box center [325, 455] width 11 height 11
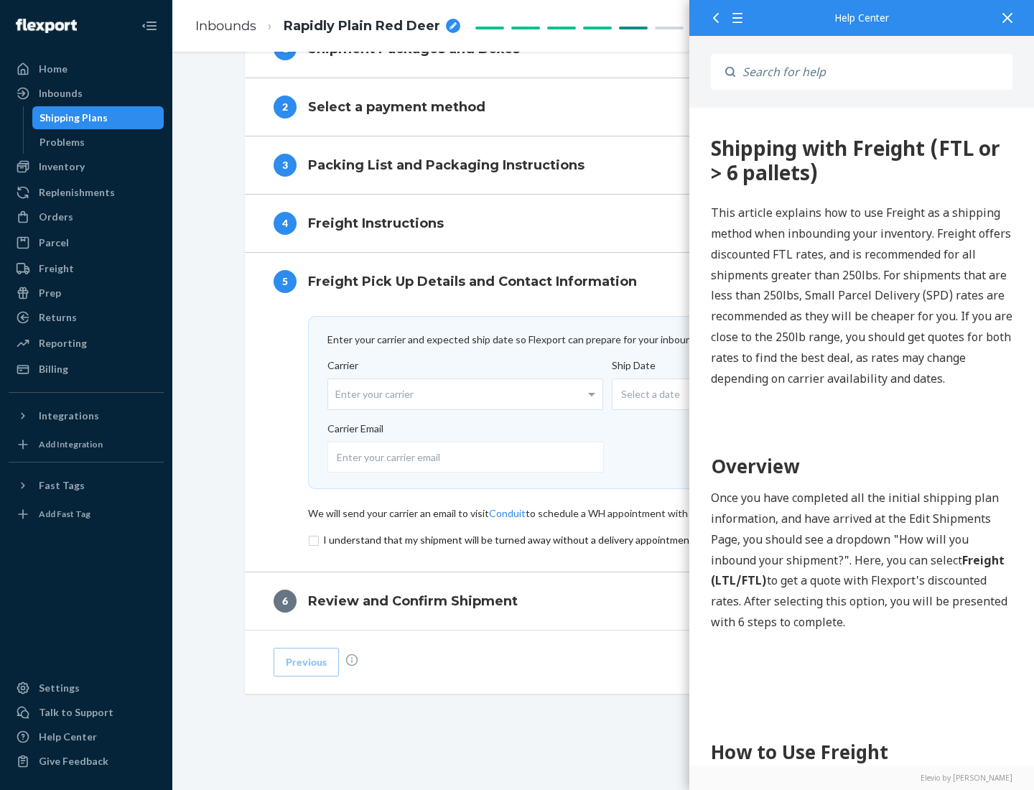
click at [604, 539] on input "checkbox" at bounding box center [604, 539] width 592 height 17
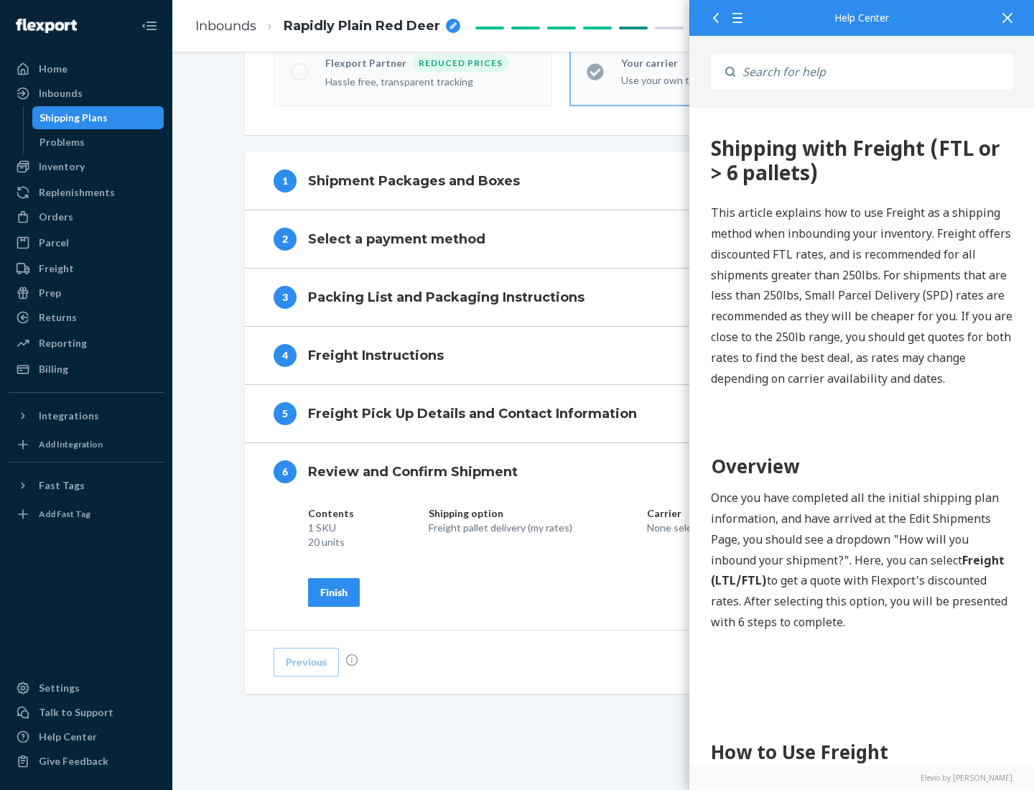
click at [334, 592] on div "Finish" at bounding box center [333, 592] width 27 height 14
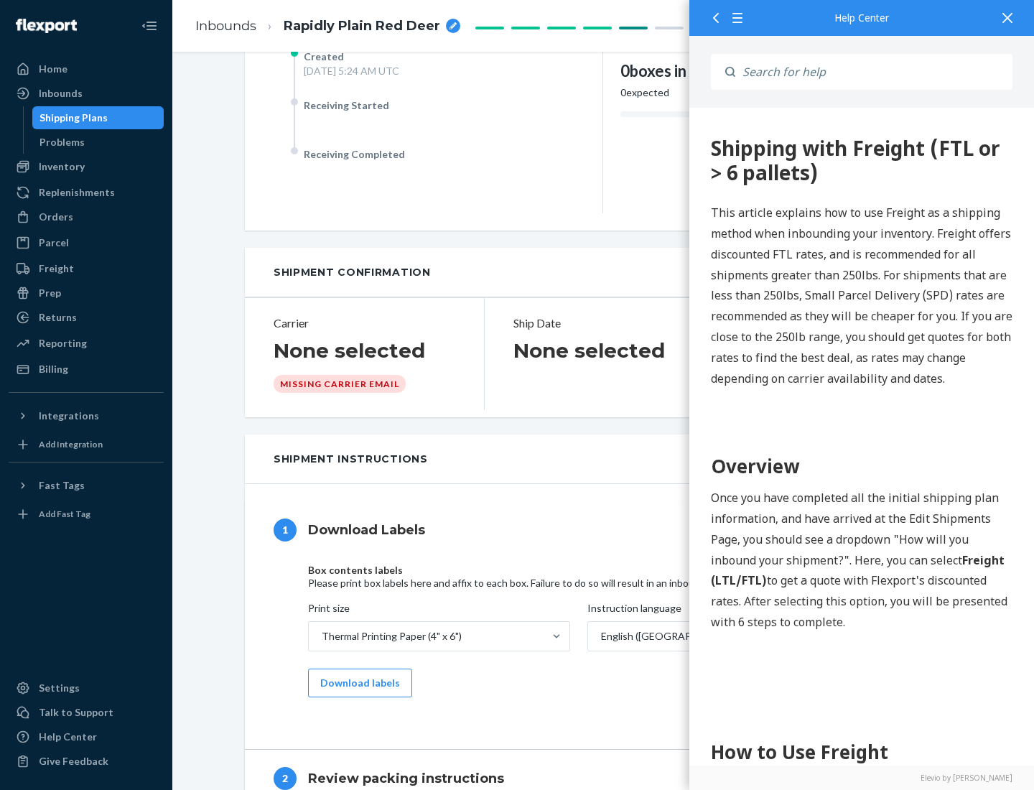
scroll to position [0, 0]
